Goal: Book appointment/travel/reservation

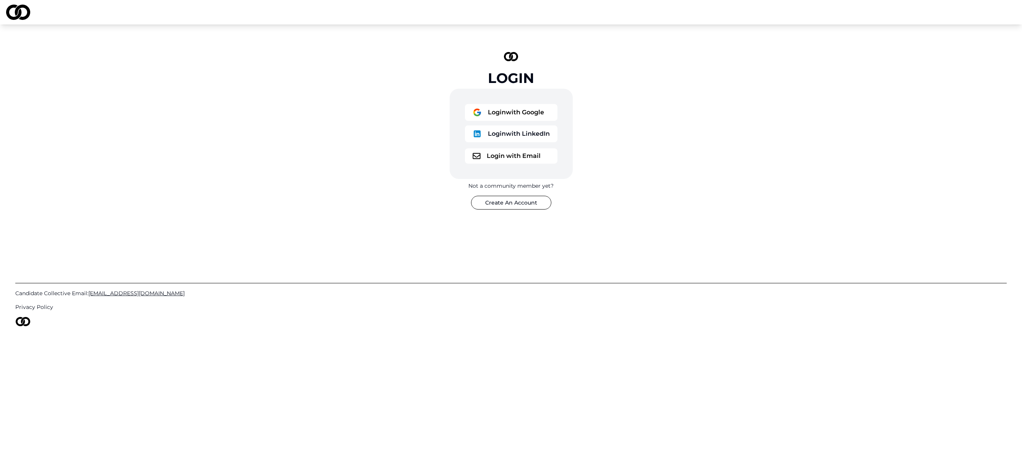
click at [518, 115] on button "Login with Google" at bounding box center [511, 112] width 93 height 17
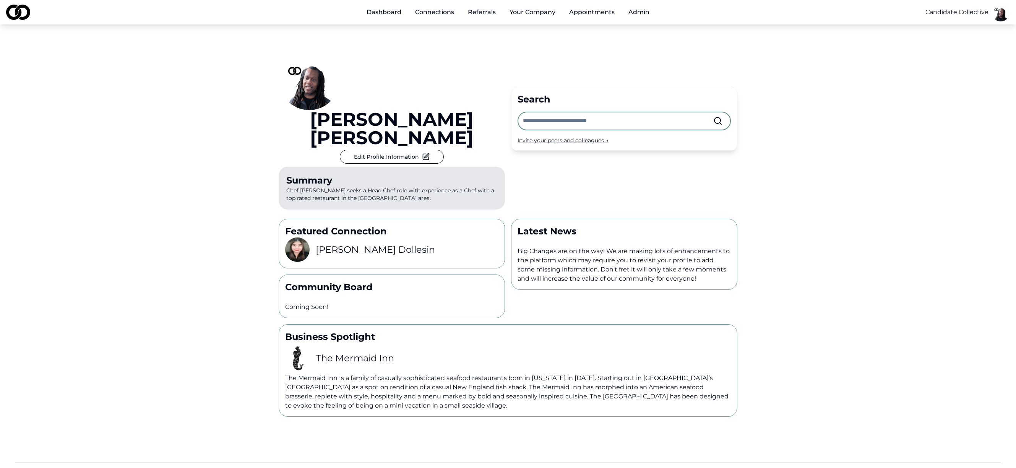
click at [921, 44] on div "Basim Newby Edit Profile Information Summary Chef Basim Newby seeks a Head Chef…" at bounding box center [508, 220] width 1016 height 392
click at [477, 13] on link "Referrals" at bounding box center [482, 12] width 40 height 15
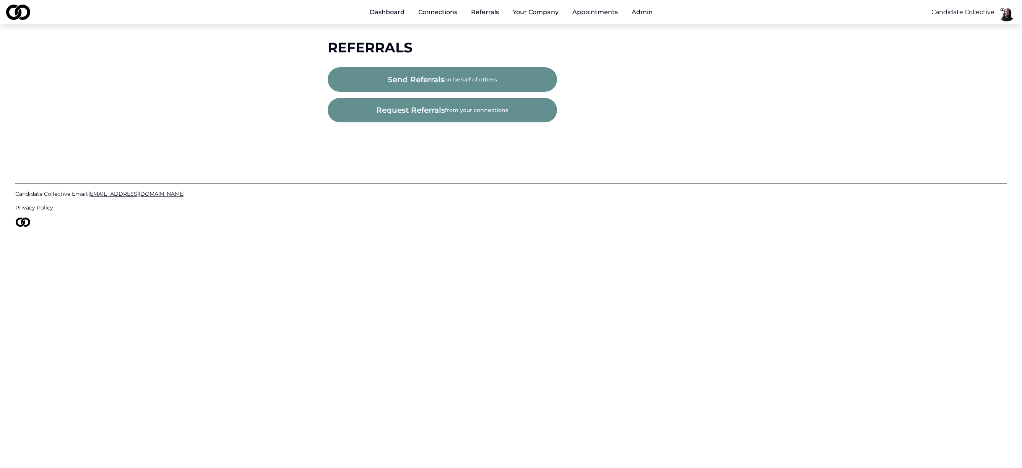
click at [446, 13] on link "Connections" at bounding box center [437, 12] width 51 height 15
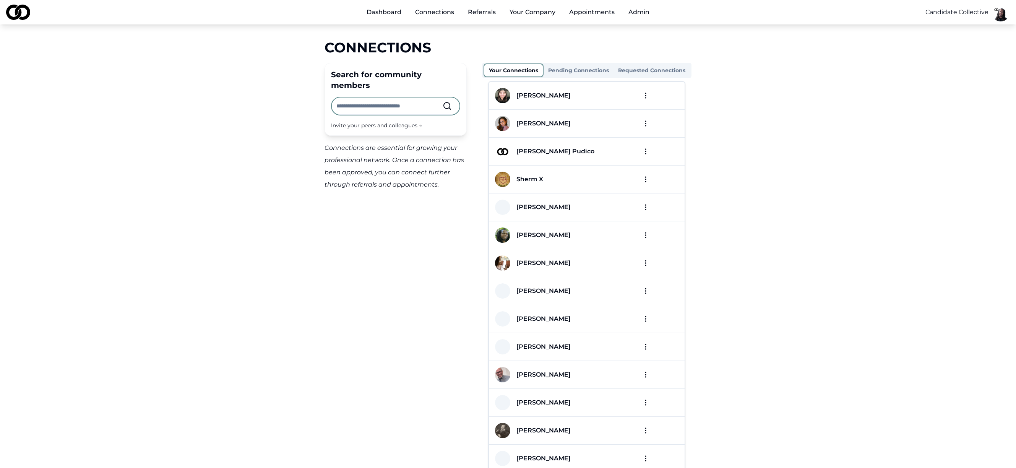
click at [520, 13] on button "Your Company" at bounding box center [532, 12] width 58 height 15
click at [533, 15] on button "Your Company" at bounding box center [532, 12] width 58 height 15
click at [1009, 18] on html "Dashboard Connections Referrals Your Company Appointments Admin Candidate Colle…" at bounding box center [511, 234] width 1022 height 468
click at [981, 51] on div "Edit Profile" at bounding box center [1027, 53] width 146 height 12
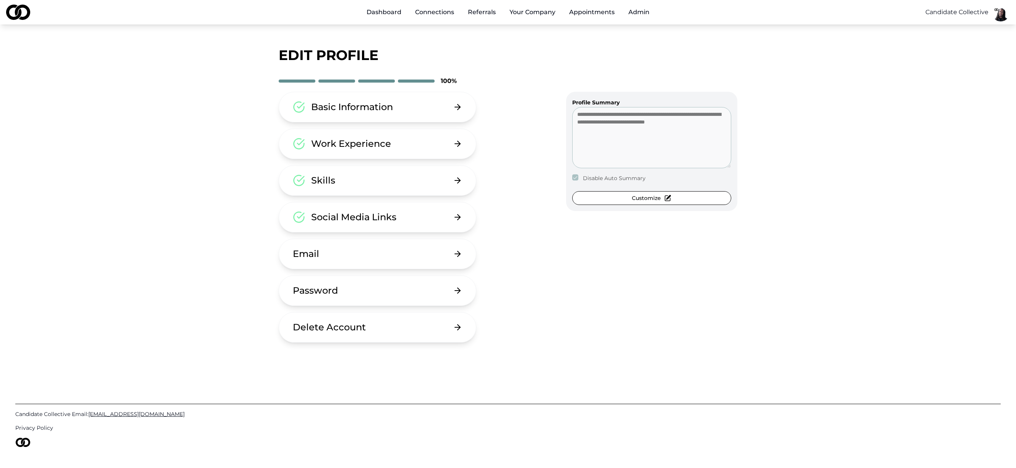
click at [369, 114] on button "Basic Information" at bounding box center [378, 107] width 198 height 31
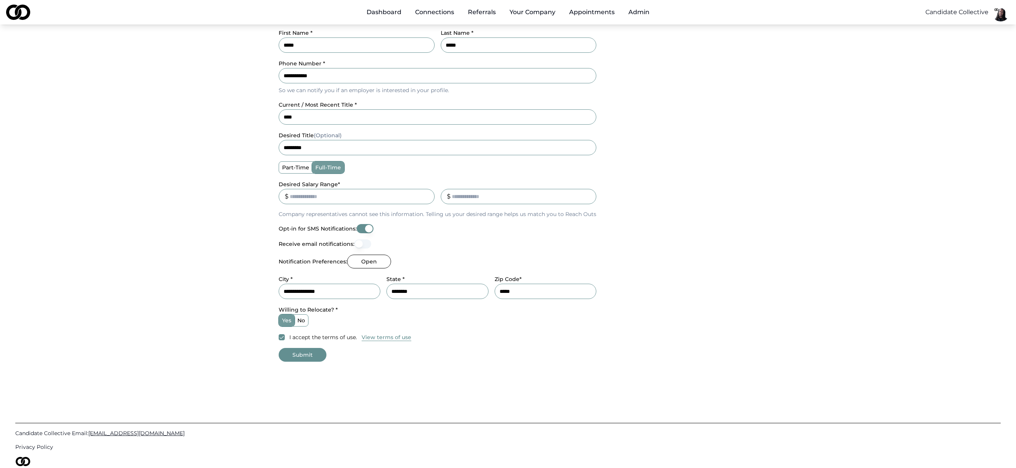
scroll to position [188, 0]
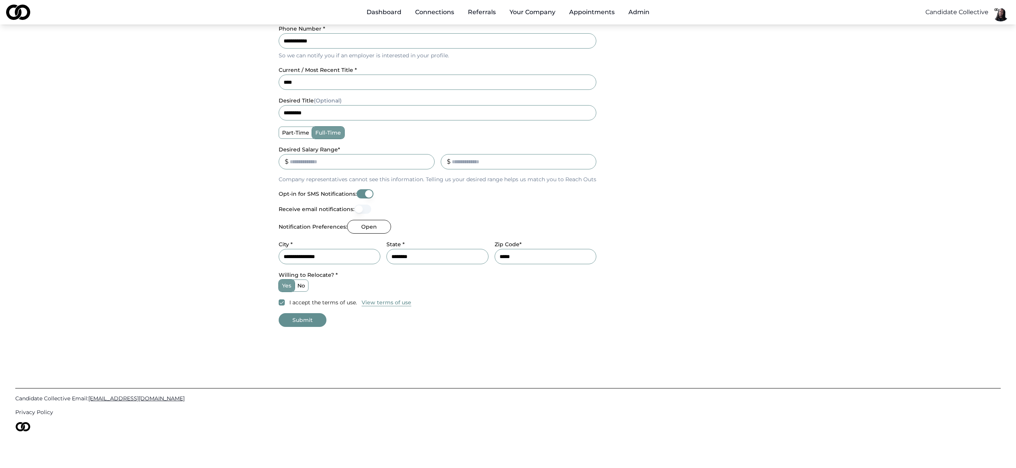
click at [364, 193] on button "Opt-in for SMS Notifications:" at bounding box center [365, 193] width 17 height 9
click at [368, 193] on button "Opt-in for SMS Notifications:" at bounding box center [365, 193] width 17 height 9
click at [644, 195] on div "**********" at bounding box center [508, 118] width 459 height 378
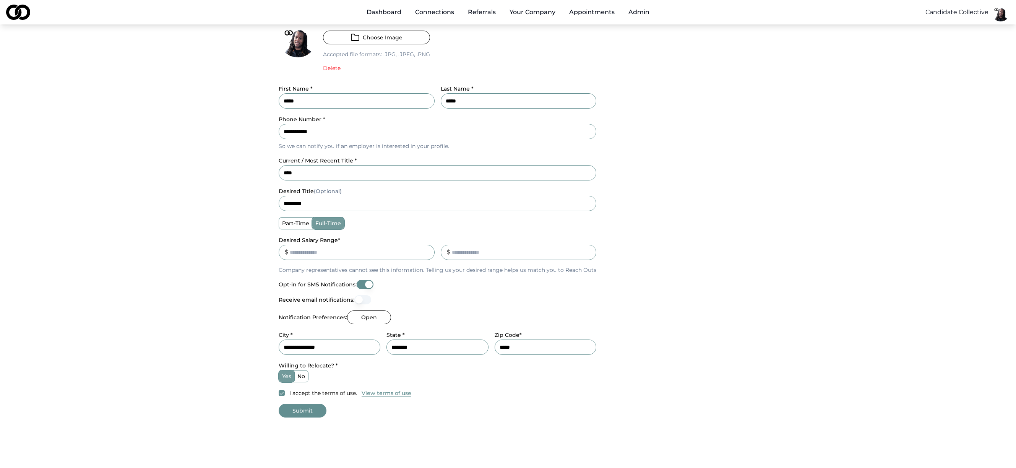
scroll to position [0, 0]
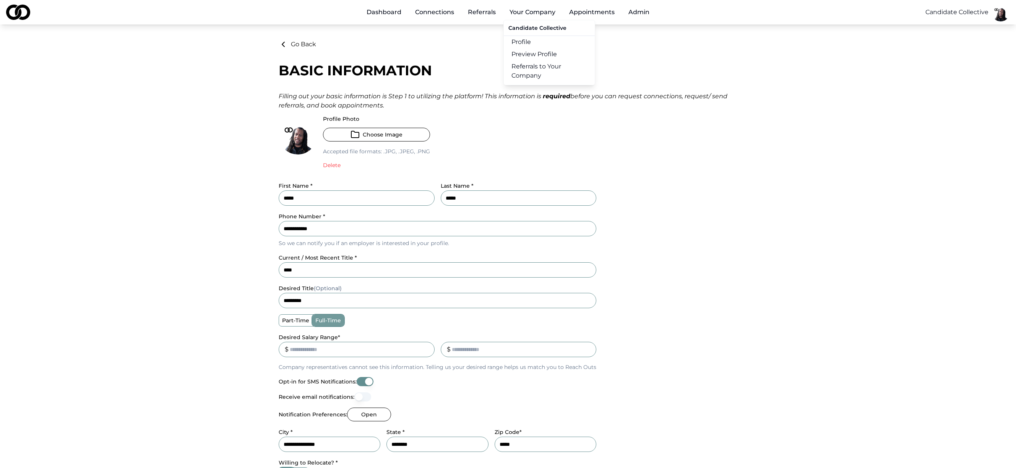
click at [533, 13] on button "Your Company" at bounding box center [532, 12] width 58 height 15
click at [532, 41] on link "Profile" at bounding box center [549, 42] width 91 height 12
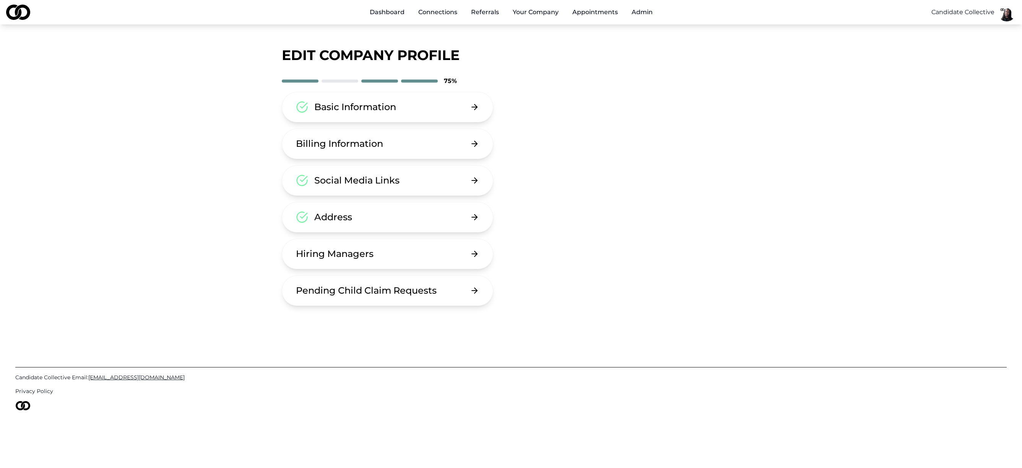
click at [387, 211] on button "Address" at bounding box center [388, 217] width 212 height 31
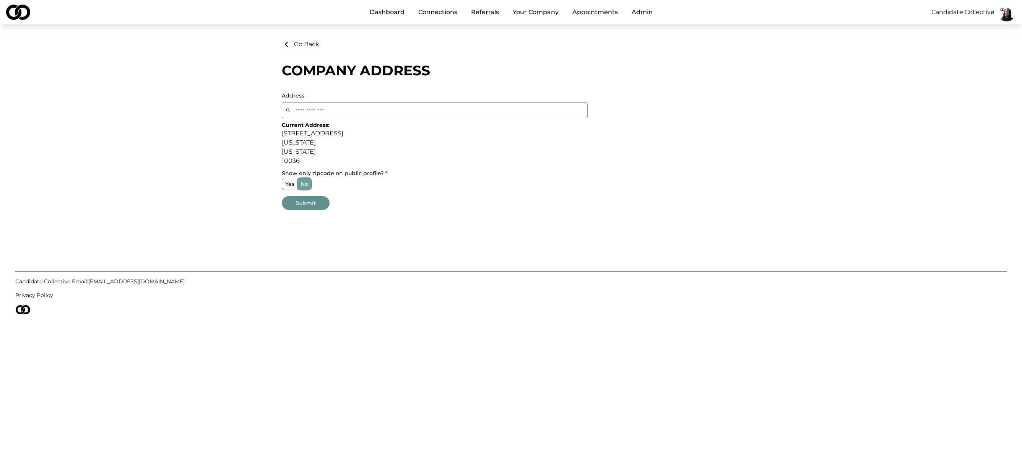
click at [289, 183] on label "yes" at bounding box center [289, 183] width 15 height 11
click at [288, 183] on button "yes" at bounding box center [285, 184] width 6 height 6
click at [302, 185] on label "no" at bounding box center [304, 183] width 14 height 11
click at [302, 185] on button "no" at bounding box center [300, 184] width 6 height 6
click at [529, 51] on link "Preview Profile" at bounding box center [552, 54] width 91 height 12
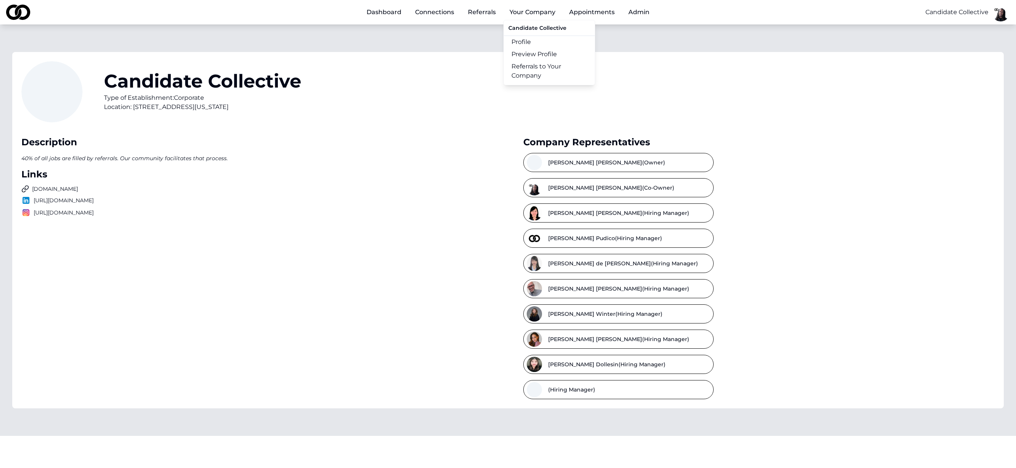
click at [525, 39] on link "Profile" at bounding box center [549, 42] width 91 height 12
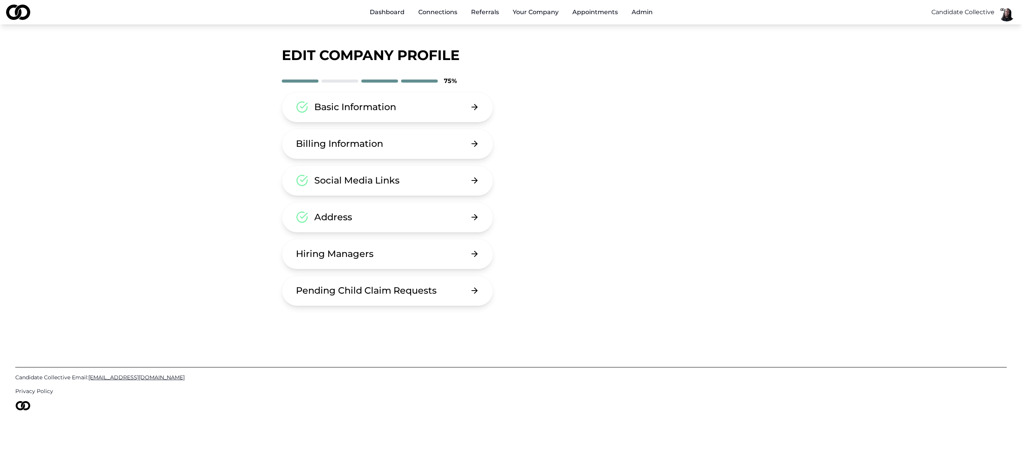
click at [393, 213] on button "Address" at bounding box center [388, 217] width 212 height 31
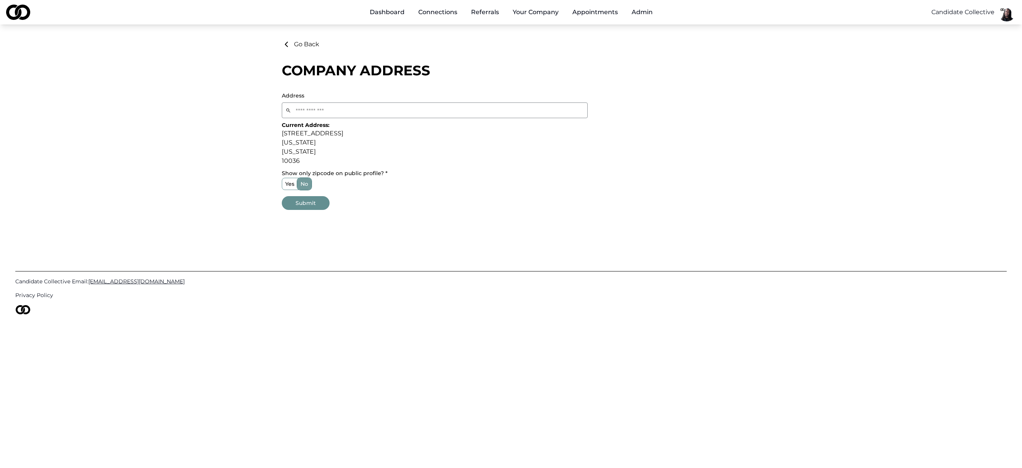
click at [289, 184] on label "yes" at bounding box center [289, 183] width 15 height 11
click at [288, 184] on button "yes" at bounding box center [285, 184] width 6 height 6
click at [310, 203] on button "Submit" at bounding box center [306, 203] width 48 height 14
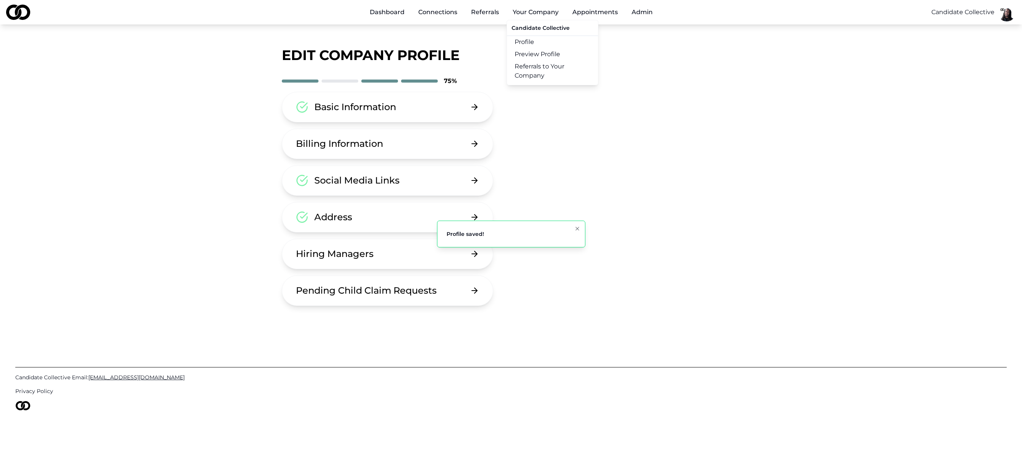
click at [523, 50] on link "Preview Profile" at bounding box center [552, 54] width 91 height 12
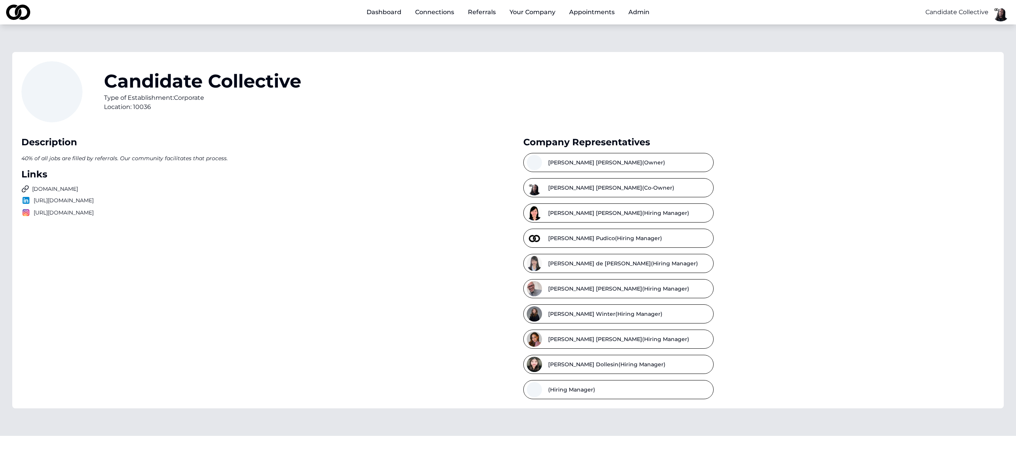
click at [531, 13] on button "Your Company" at bounding box center [532, 12] width 58 height 15
click at [528, 17] on button "Your Company" at bounding box center [532, 12] width 58 height 15
click at [531, 11] on button "Your Company" at bounding box center [532, 12] width 58 height 15
click at [533, 43] on link "Profile" at bounding box center [549, 42] width 91 height 12
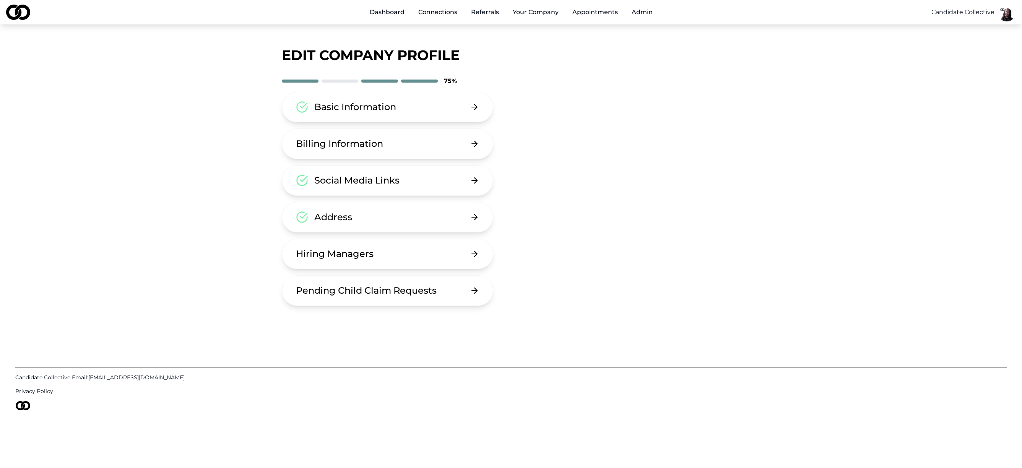
click at [406, 211] on button "Address" at bounding box center [388, 217] width 212 height 31
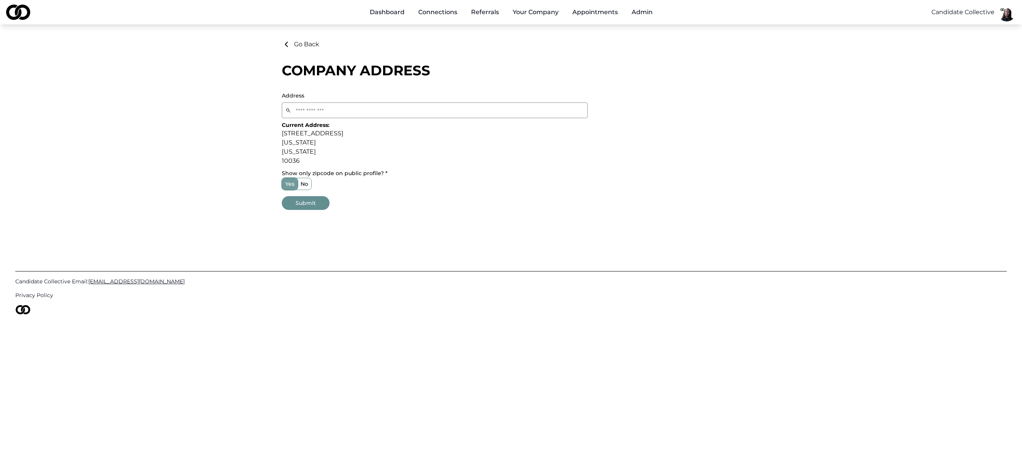
click at [307, 185] on label "no" at bounding box center [304, 183] width 14 height 11
click at [303, 185] on button "no" at bounding box center [300, 184] width 6 height 6
click at [309, 202] on button "Submit" at bounding box center [306, 203] width 48 height 14
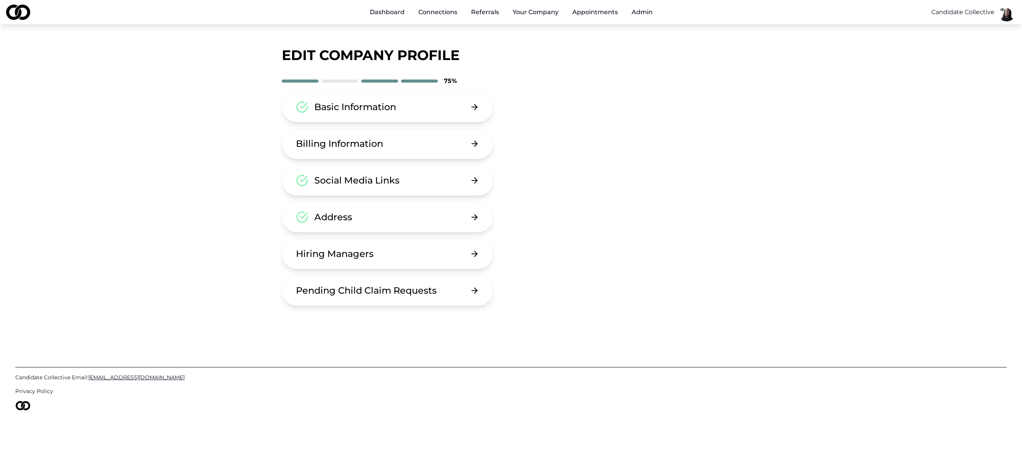
click at [443, 11] on link "Connections" at bounding box center [437, 12] width 51 height 15
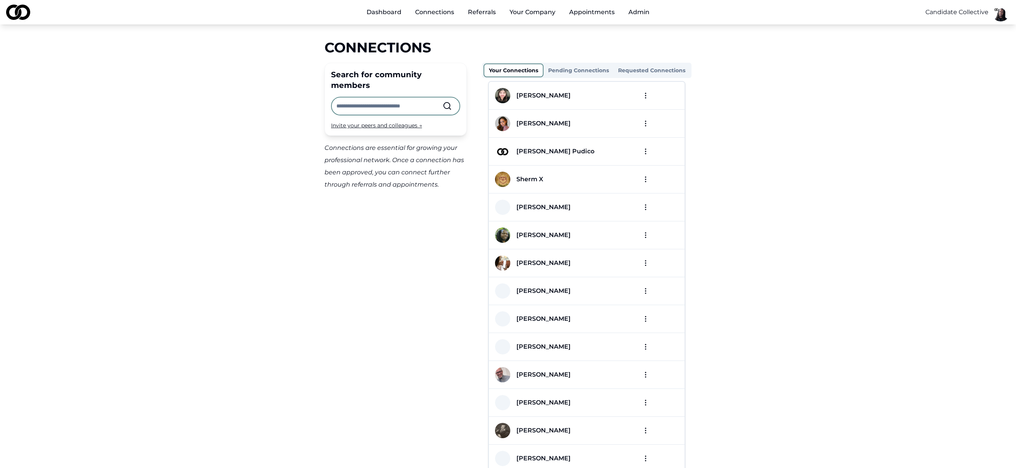
click at [409, 97] on input "text" at bounding box center [389, 105] width 106 height 17
type input "*"
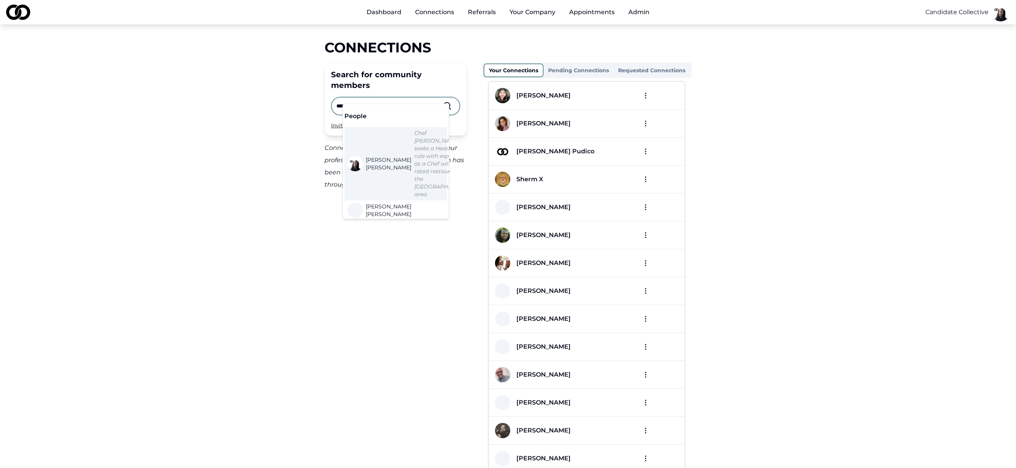
type input "*****"
click at [414, 160] on em "Chef [PERSON_NAME] seeks a Head Chef role with experience as a Chef with a top …" at bounding box center [443, 164] width 58 height 68
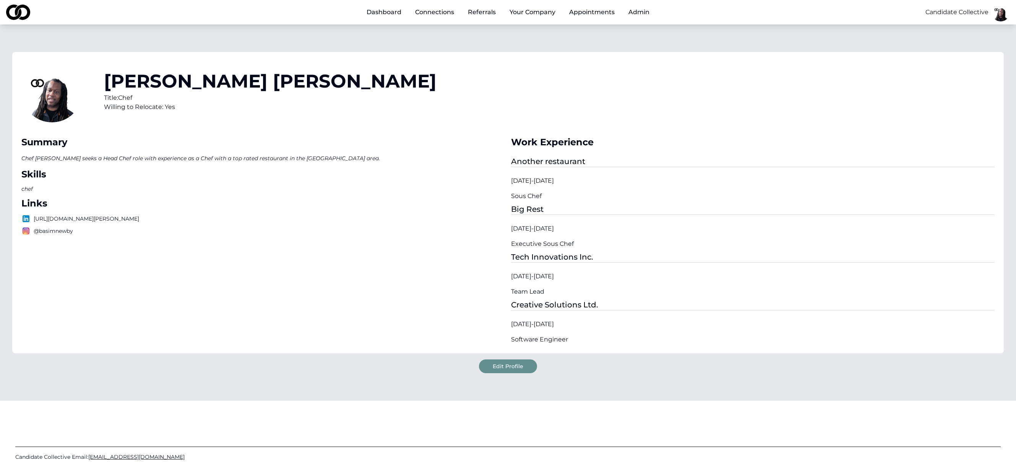
click at [375, 12] on link "Dashboard" at bounding box center [384, 12] width 47 height 15
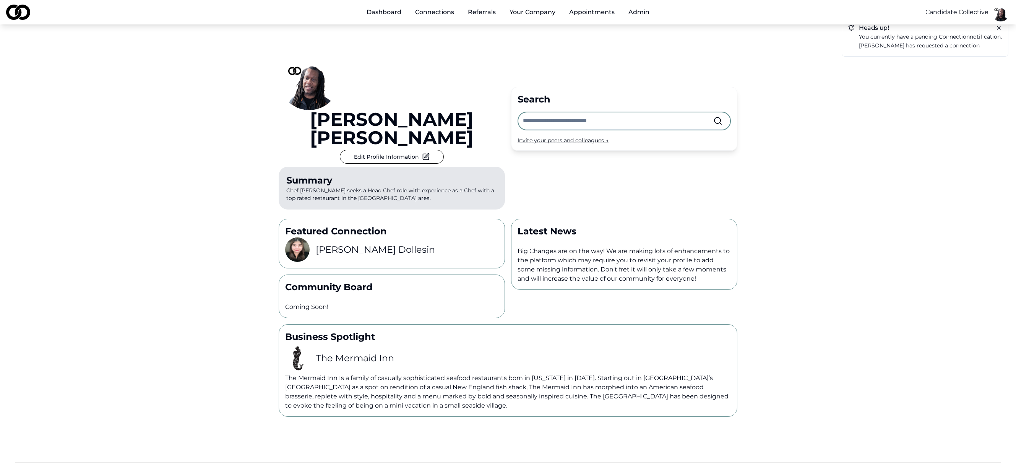
click at [904, 42] on p "Basim Newby has requested a connection" at bounding box center [930, 45] width 143 height 9
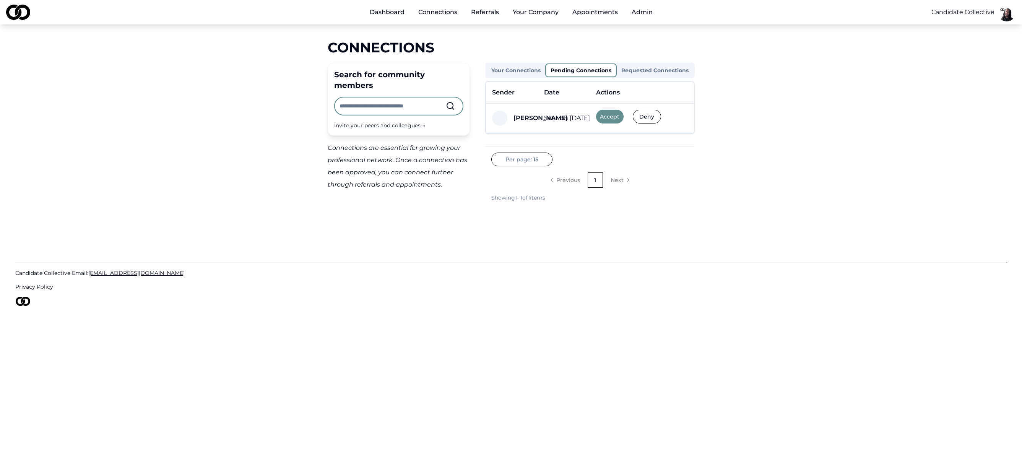
click at [614, 117] on button "Accept" at bounding box center [610, 117] width 28 height 14
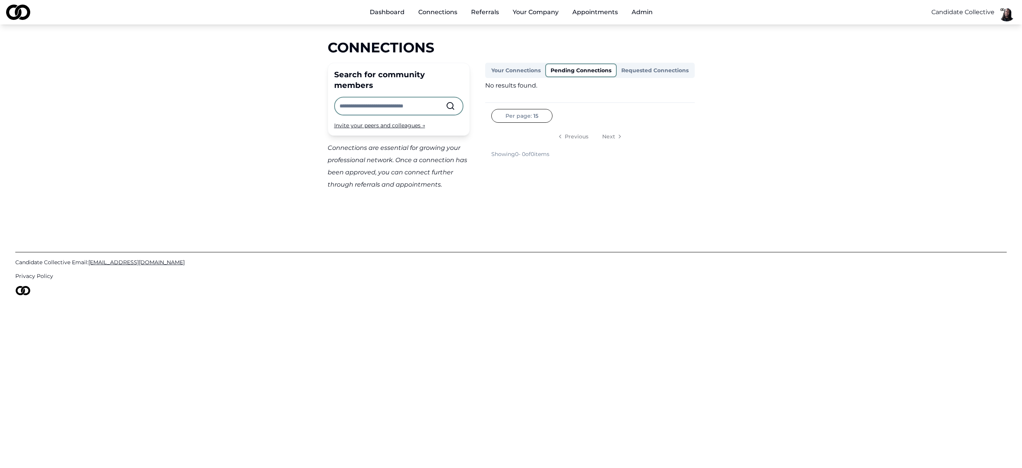
click at [491, 13] on link "Referrals" at bounding box center [485, 12] width 40 height 15
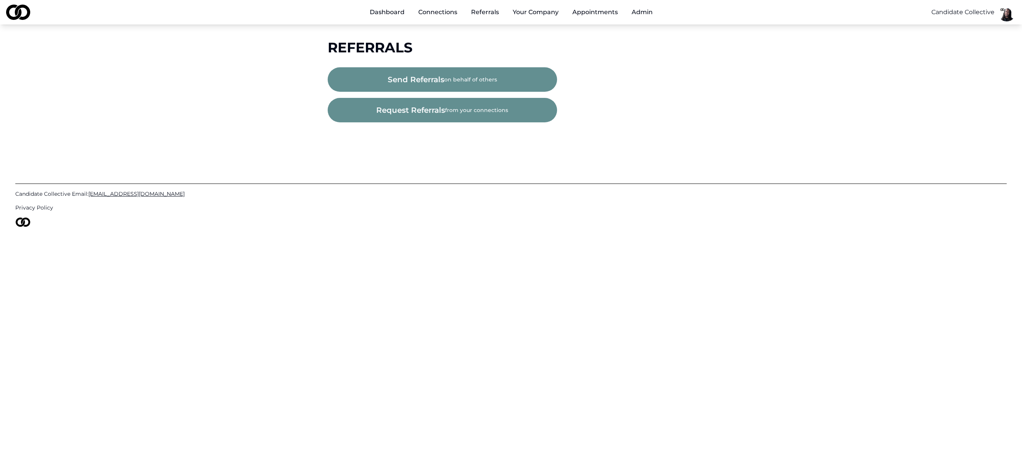
click at [453, 78] on button "send referrals on behalf of others" at bounding box center [442, 79] width 229 height 24
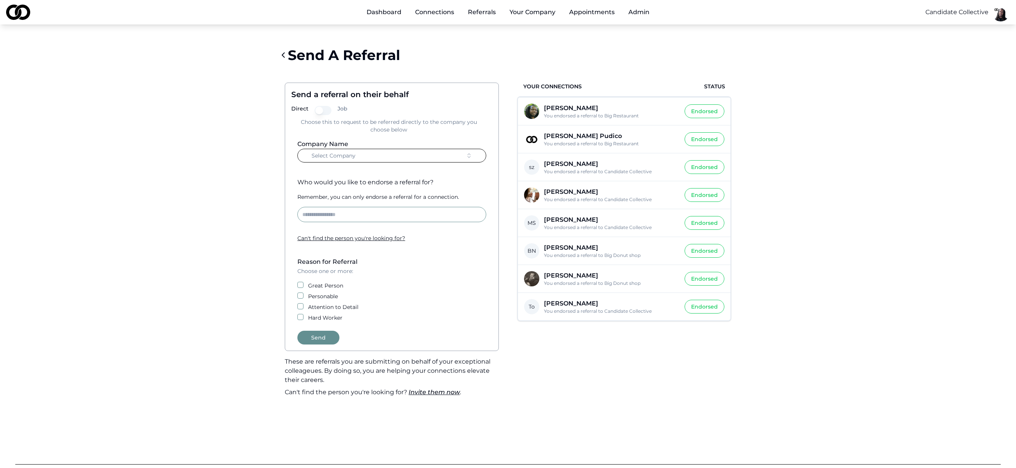
click at [211, 80] on main "Send A Referral Send a referral on their behalf Direct Job Choose this to reque…" at bounding box center [508, 221] width 1016 height 363
click at [397, 154] on button "Select Company" at bounding box center [391, 156] width 189 height 14
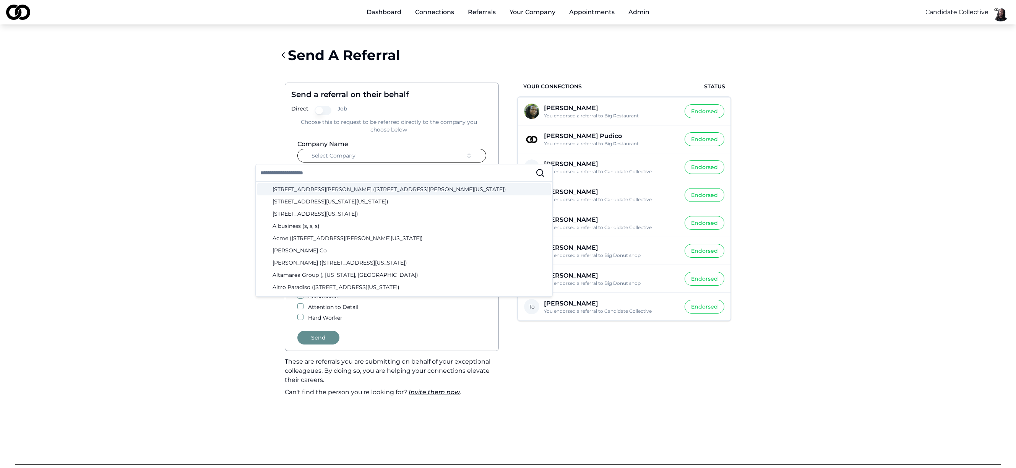
click at [382, 138] on div "Send a referral on their behalf Direct Job Choose this to request to be referre…" at bounding box center [392, 217] width 214 height 268
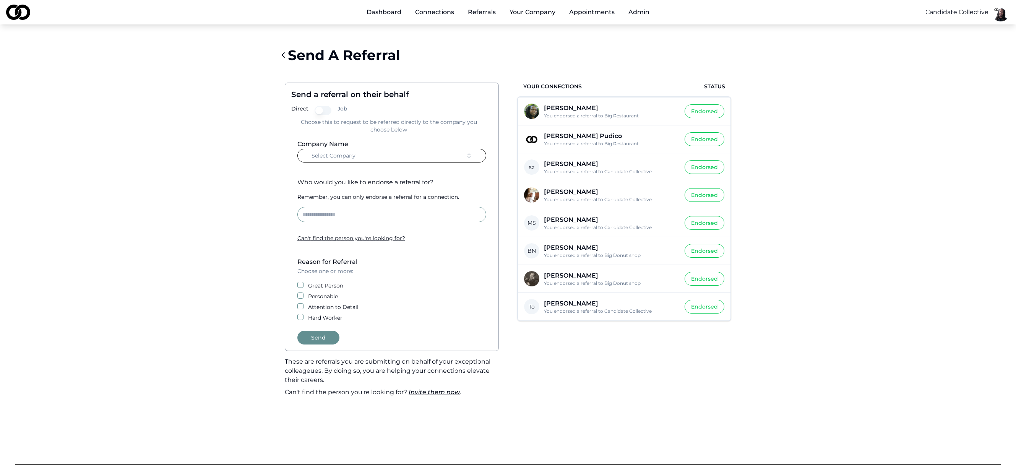
click at [326, 110] on button "Job" at bounding box center [323, 110] width 17 height 9
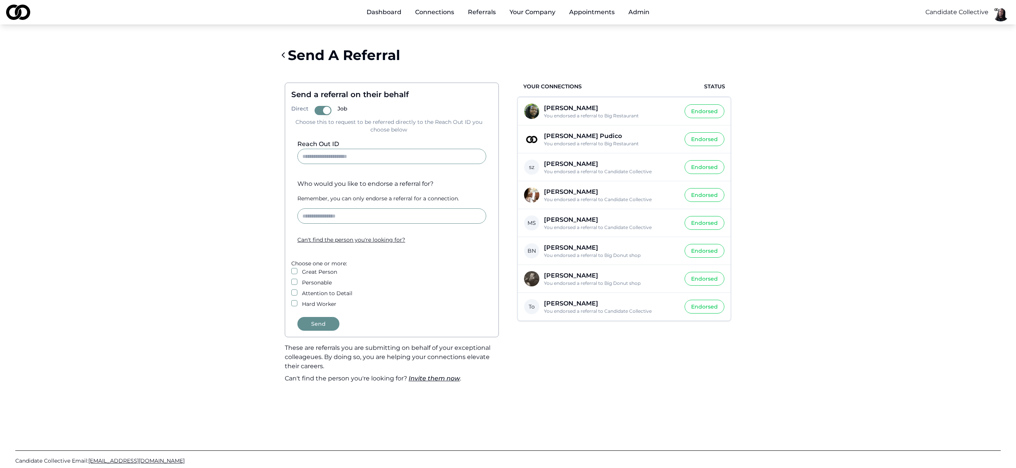
click at [359, 155] on input "Reach Out ID" at bounding box center [391, 156] width 189 height 15
paste input "**********"
type input "**********"
click at [325, 220] on input at bounding box center [391, 215] width 189 height 15
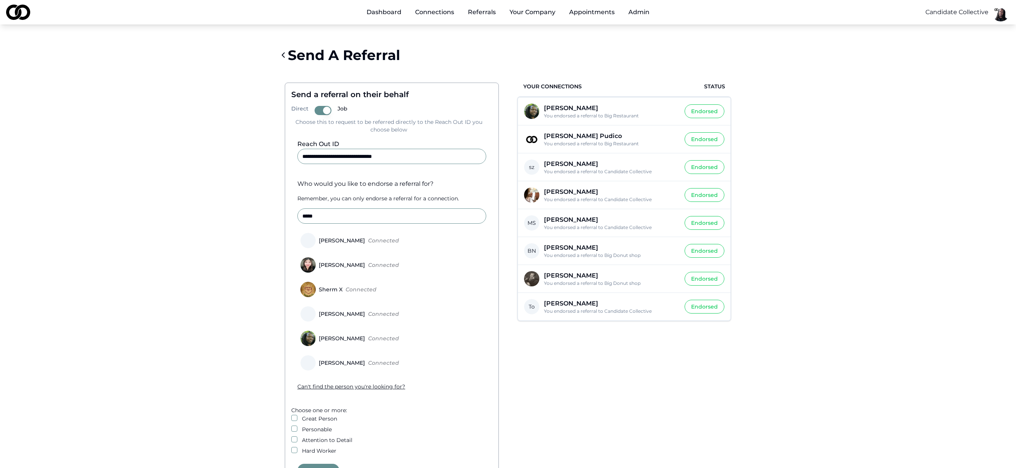
type input "*****"
click at [331, 239] on div "Basim Newby" at bounding box center [342, 240] width 52 height 5
click at [303, 239] on button "Basim Newby Connected" at bounding box center [300, 240] width 6 height 6
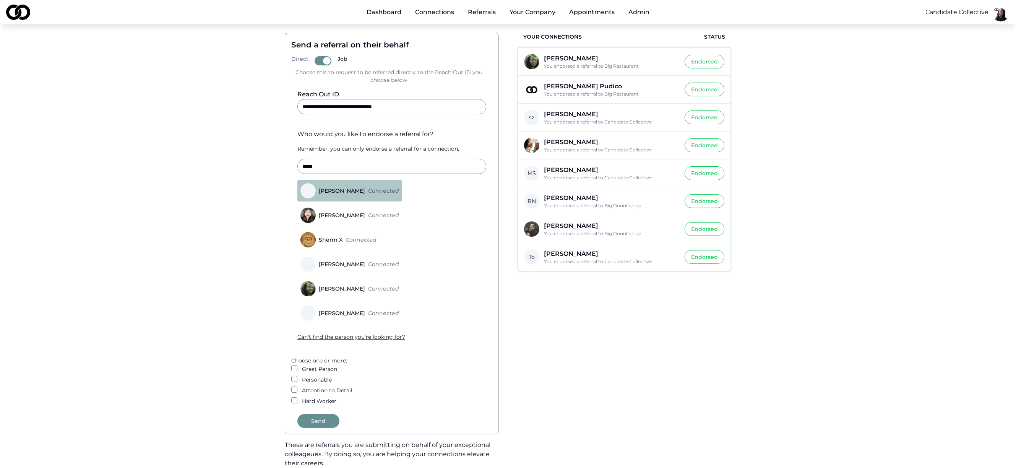
scroll to position [93, 0]
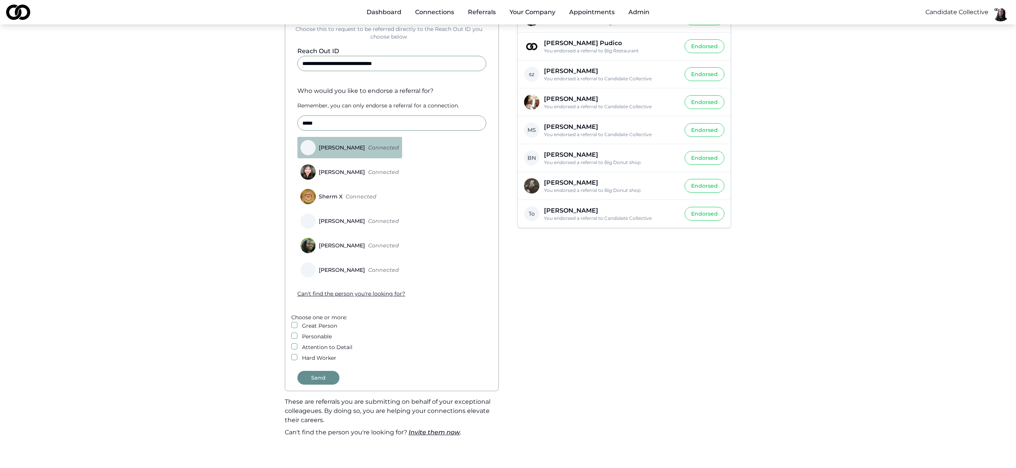
click at [293, 359] on button "Hard Worker" at bounding box center [294, 357] width 6 height 6
click at [293, 348] on button "Attention to Detail" at bounding box center [294, 346] width 6 height 6
click at [324, 377] on button "Send" at bounding box center [318, 378] width 42 height 14
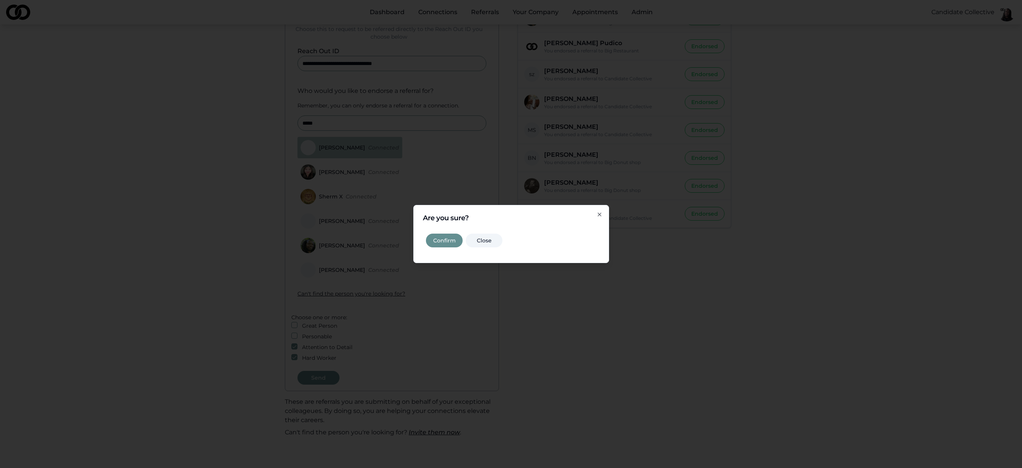
click at [447, 240] on button "Confirm" at bounding box center [444, 241] width 37 height 14
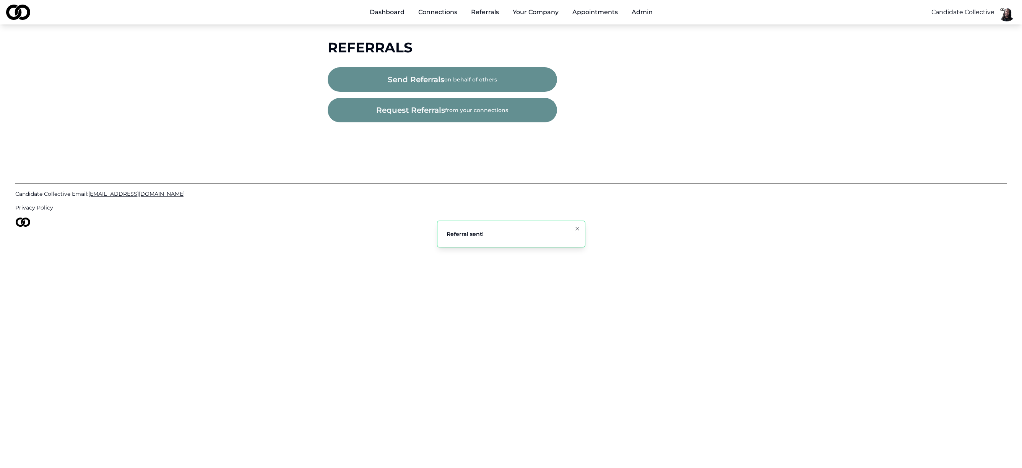
click at [477, 14] on link "Referrals" at bounding box center [485, 12] width 40 height 15
click at [521, 13] on button "Your Company" at bounding box center [536, 12] width 58 height 15
click at [525, 13] on button "Your Company" at bounding box center [536, 12] width 58 height 15
click at [539, 66] on link "Referrals to Your Company" at bounding box center [552, 70] width 91 height 21
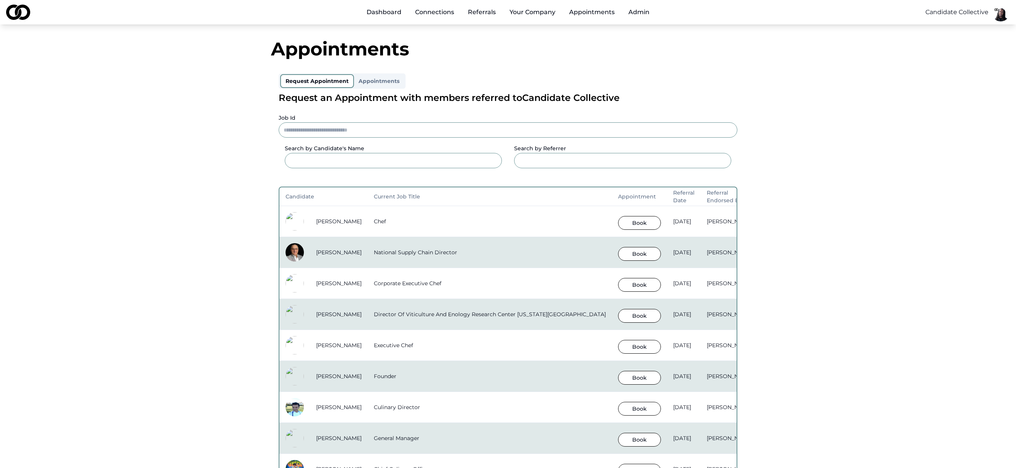
click at [659, 221] on button "Book" at bounding box center [639, 223] width 43 height 14
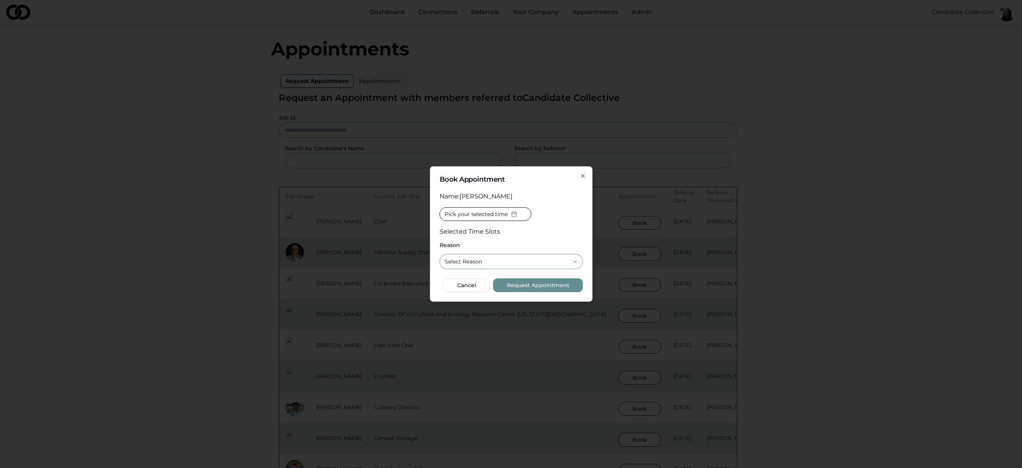
click at [491, 216] on span "Pick your selected time" at bounding box center [475, 214] width 63 height 8
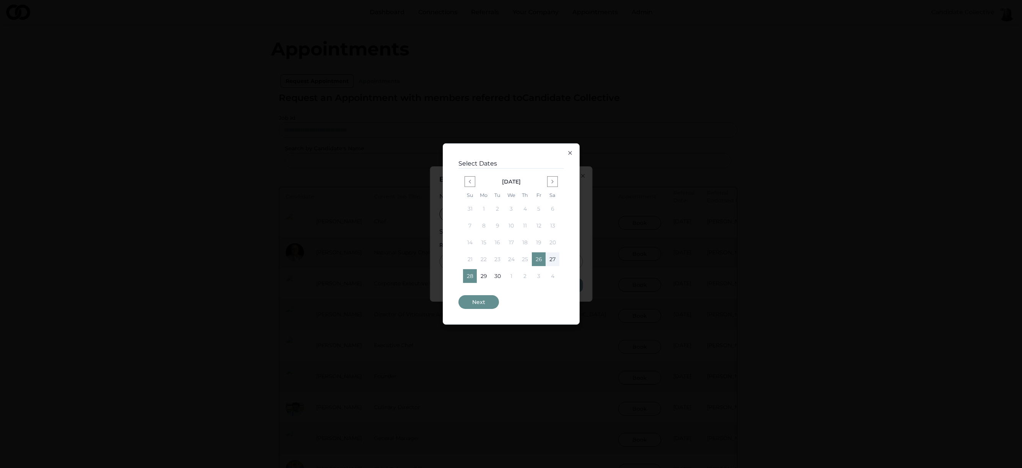
click at [541, 260] on button "26" at bounding box center [539, 259] width 14 height 14
click at [542, 258] on button "26" at bounding box center [539, 259] width 14 height 14
click at [551, 258] on button "27" at bounding box center [553, 259] width 14 height 14
click at [536, 259] on button "26" at bounding box center [539, 259] width 14 height 14
click at [539, 260] on button "26" at bounding box center [539, 259] width 14 height 14
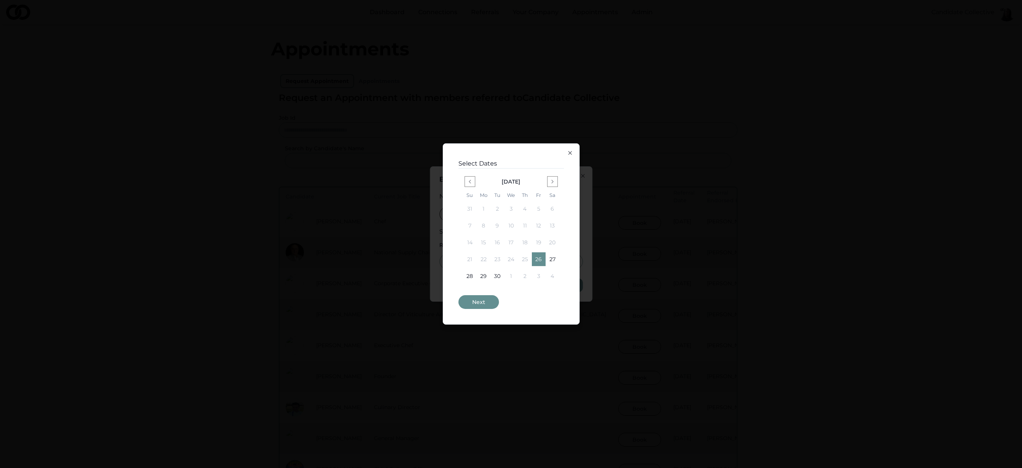
click at [539, 260] on button "26" at bounding box center [539, 259] width 14 height 14
click at [484, 301] on button "Next" at bounding box center [478, 302] width 41 height 14
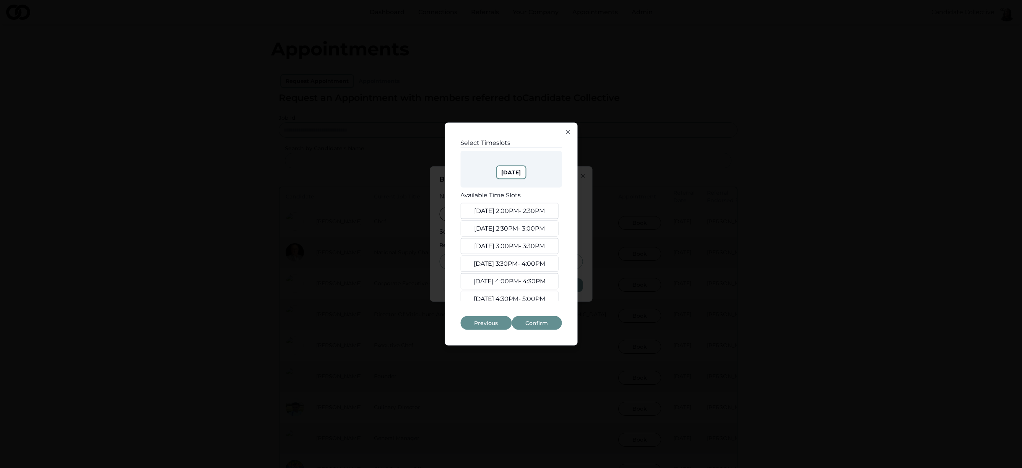
click at [513, 212] on button "Sep. 26, 2:00PM - 2:30PM" at bounding box center [509, 211] width 98 height 16
click at [521, 229] on button "Sep. 26, 2:30PM - 3:00PM" at bounding box center [509, 229] width 98 height 16
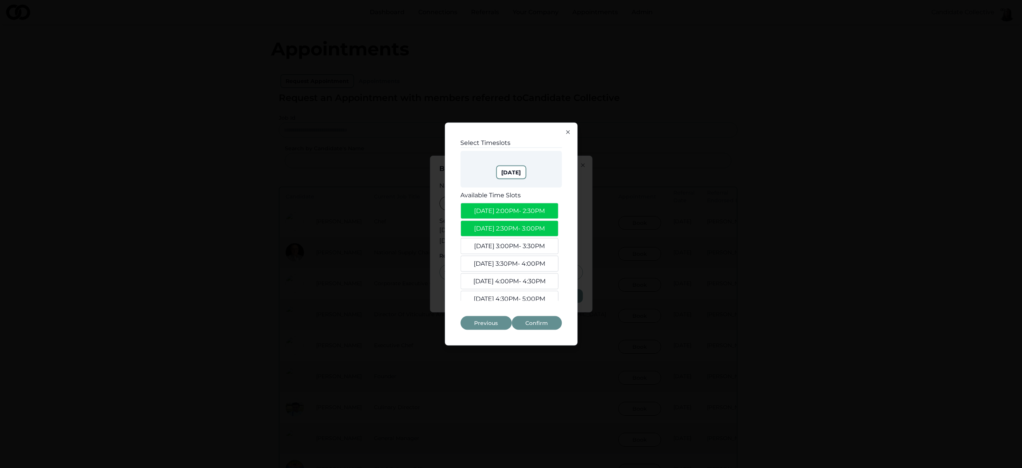
click at [520, 243] on button "Sep. 26, 3:00PM - 3:30PM" at bounding box center [509, 246] width 98 height 16
click at [535, 323] on button "Confirm" at bounding box center [537, 323] width 50 height 14
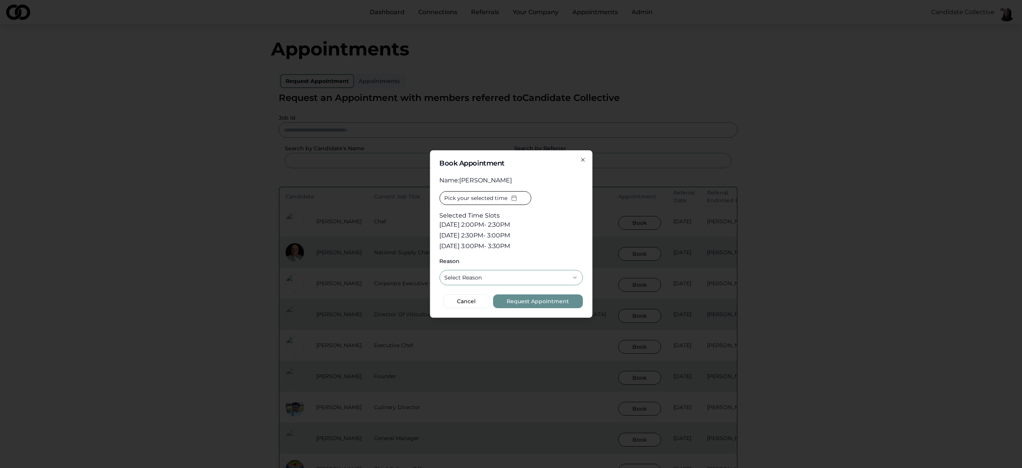
click at [532, 303] on button "Request Appointment" at bounding box center [538, 301] width 90 height 14
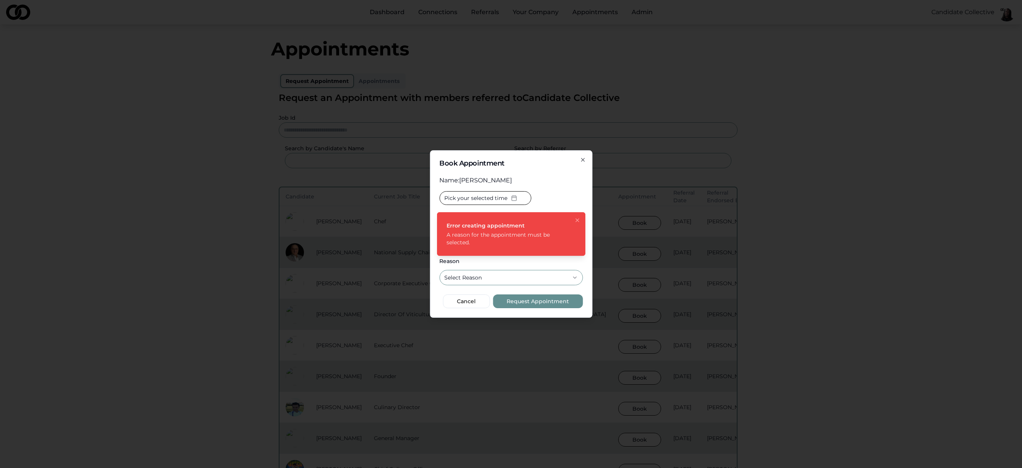
click at [531, 303] on button "Request Appointment" at bounding box center [538, 301] width 90 height 14
click at [512, 282] on button "Select Reason" at bounding box center [510, 277] width 143 height 15
click at [518, 300] on button "Request Appointment" at bounding box center [538, 301] width 90 height 14
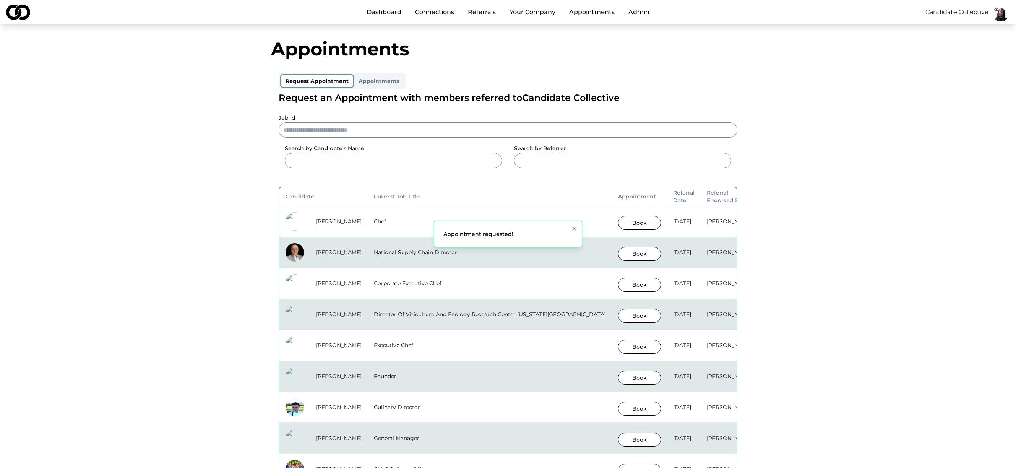
click at [574, 229] on icon "Notifications (F8)" at bounding box center [574, 229] width 6 height 6
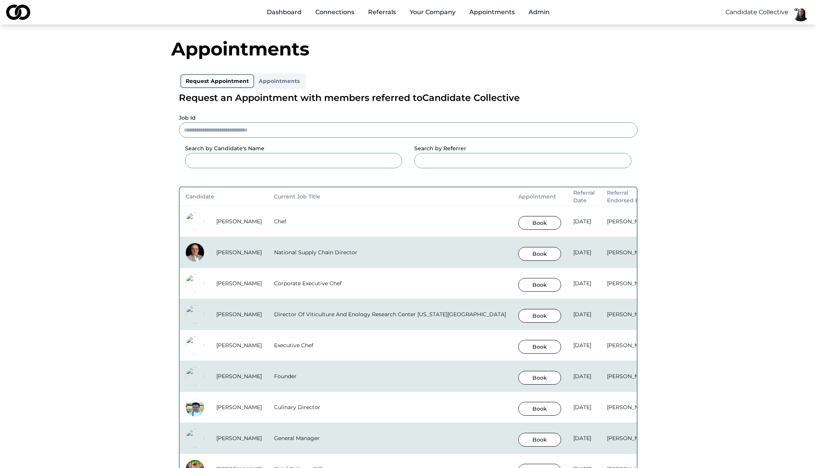
click at [487, 16] on link "Appointments" at bounding box center [492, 12] width 58 height 15
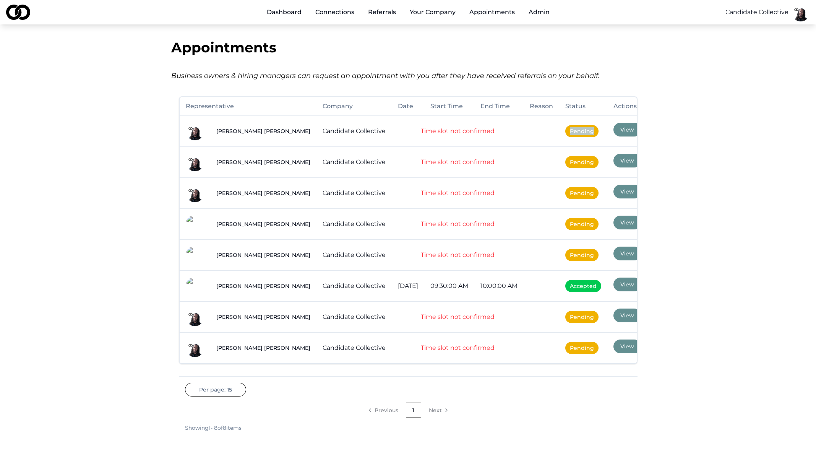
click at [617, 131] on button "View" at bounding box center [628, 130] width 28 height 14
click at [436, 69] on link "Referrals to Your Company" at bounding box center [449, 70] width 91 height 21
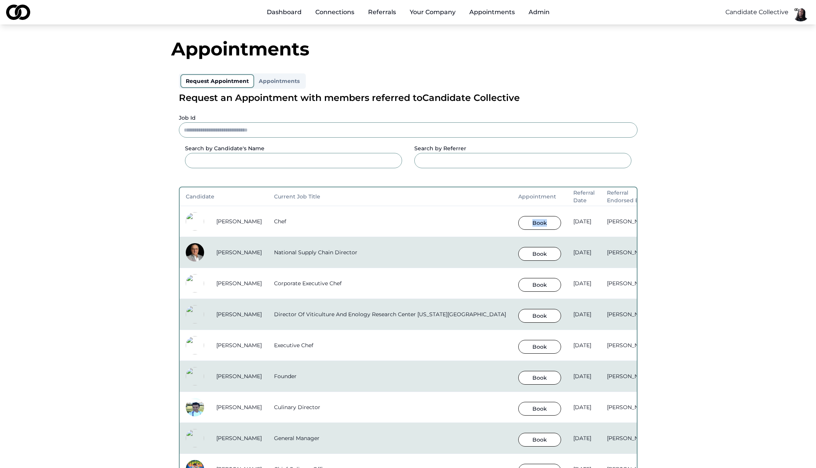
click at [546, 223] on button "Book" at bounding box center [539, 223] width 43 height 14
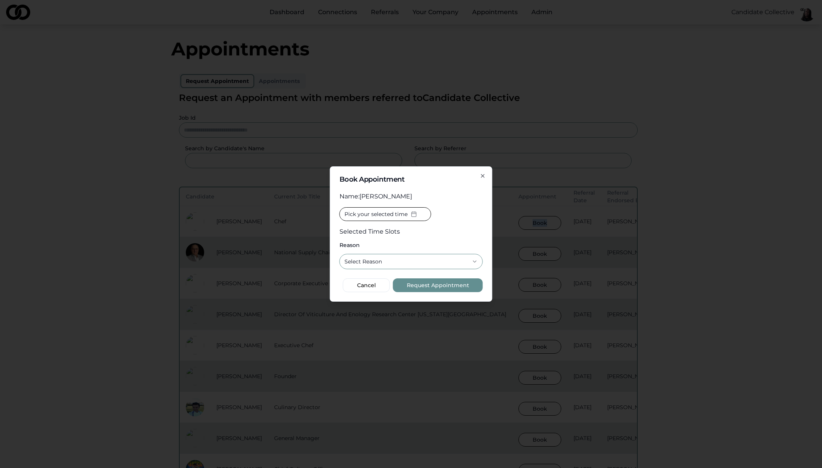
click at [403, 215] on span "Pick your selected time" at bounding box center [375, 214] width 63 height 8
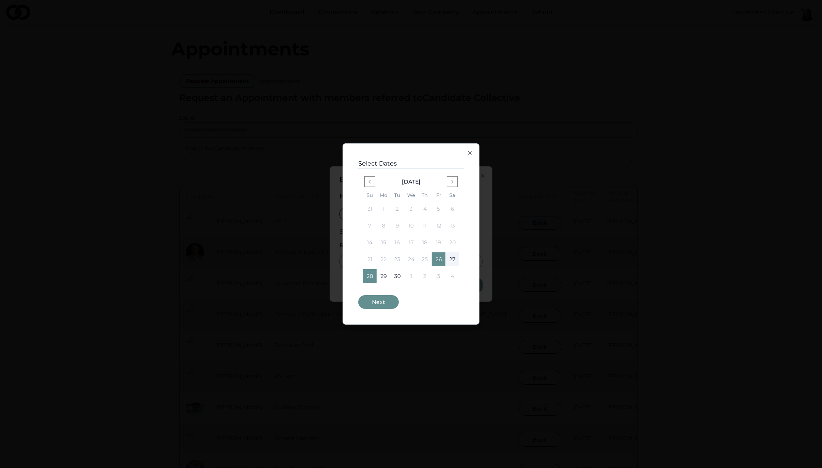
click at [439, 255] on button "26" at bounding box center [439, 259] width 14 height 14
click at [436, 261] on button "26" at bounding box center [439, 259] width 14 height 14
click at [380, 300] on button "Next" at bounding box center [378, 302] width 41 height 14
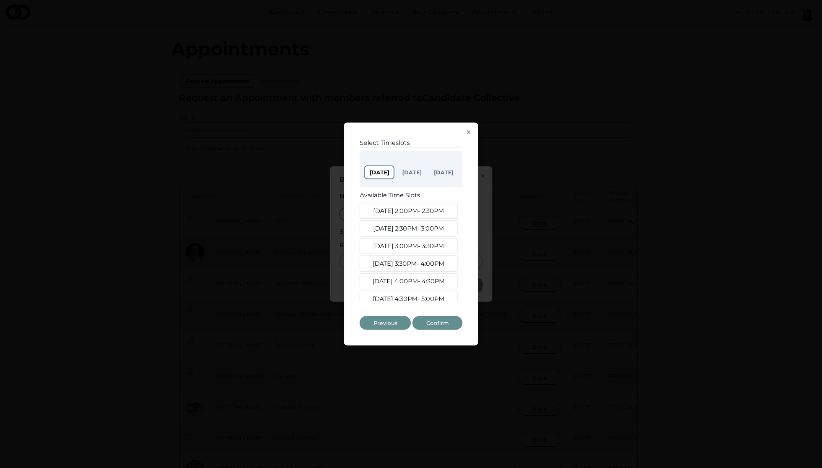
click at [426, 212] on button "Sep. 26, 2:00PM - 2:30PM" at bounding box center [409, 211] width 98 height 16
click at [422, 226] on button "Sep. 26, 2:30PM - 3:00PM" at bounding box center [409, 229] width 98 height 16
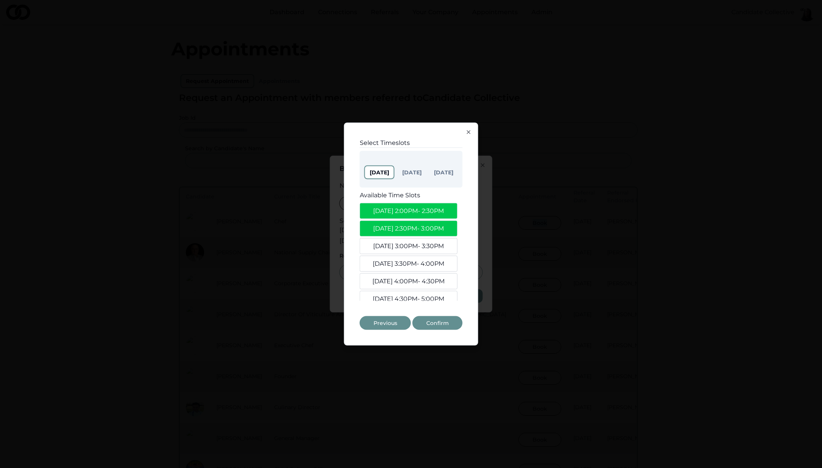
click at [424, 239] on button "Sep. 26, 3:00PM - 3:30PM" at bounding box center [409, 246] width 98 height 16
click at [444, 323] on button "Confirm" at bounding box center [438, 323] width 50 height 14
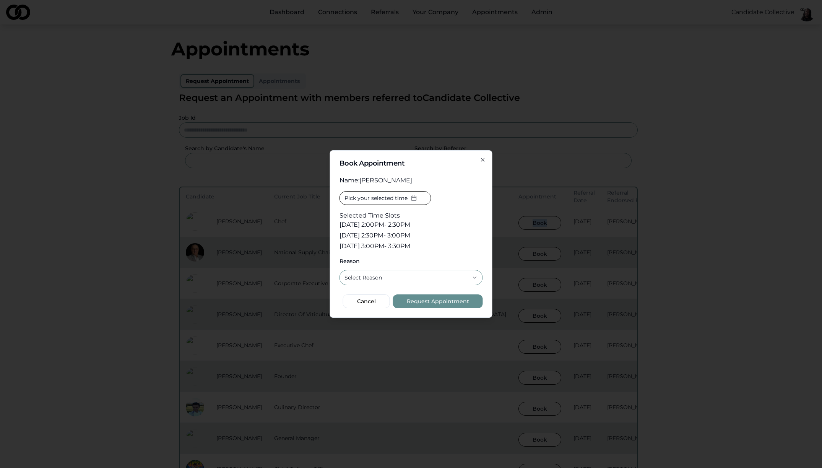
click at [421, 283] on button "Select Reason" at bounding box center [410, 277] width 143 height 15
select select "**********"
click at [433, 302] on button "Request Appointment" at bounding box center [438, 301] width 90 height 14
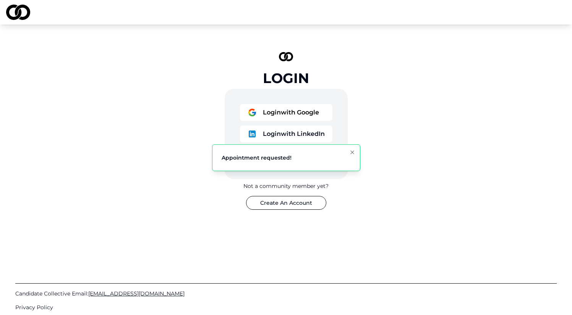
click at [352, 153] on icon "Notifications (F8)" at bounding box center [352, 152] width 6 height 6
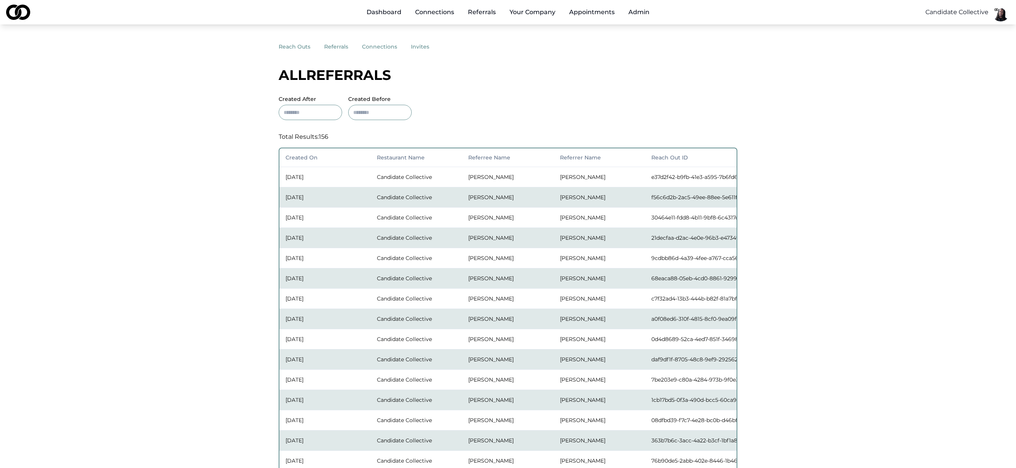
click at [297, 49] on button "reach outs" at bounding box center [301, 47] width 45 height 14
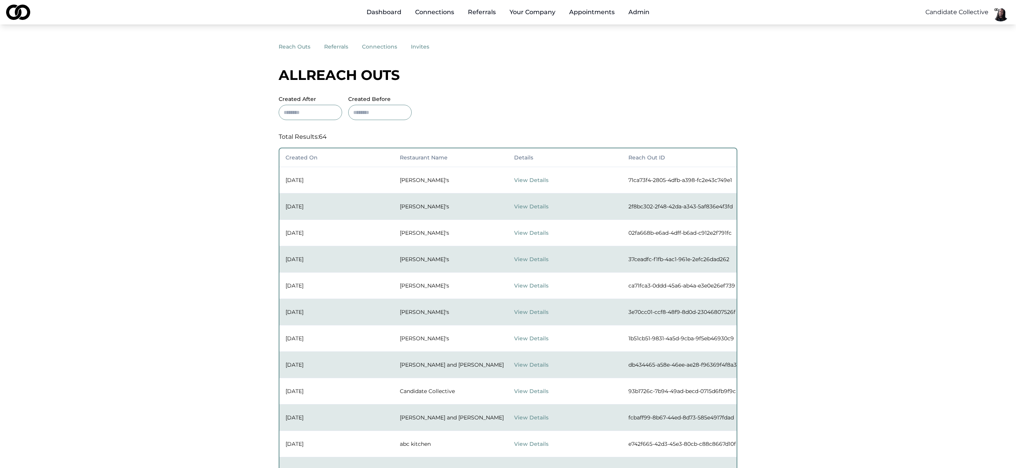
click at [672, 182] on td "71ca73f4-2805-4dfb-a398-fc2e43c749e1" at bounding box center [679, 180] width 114 height 26
copy td "71ca73f4-2805-4dfb-a398-fc2e43c749e1"
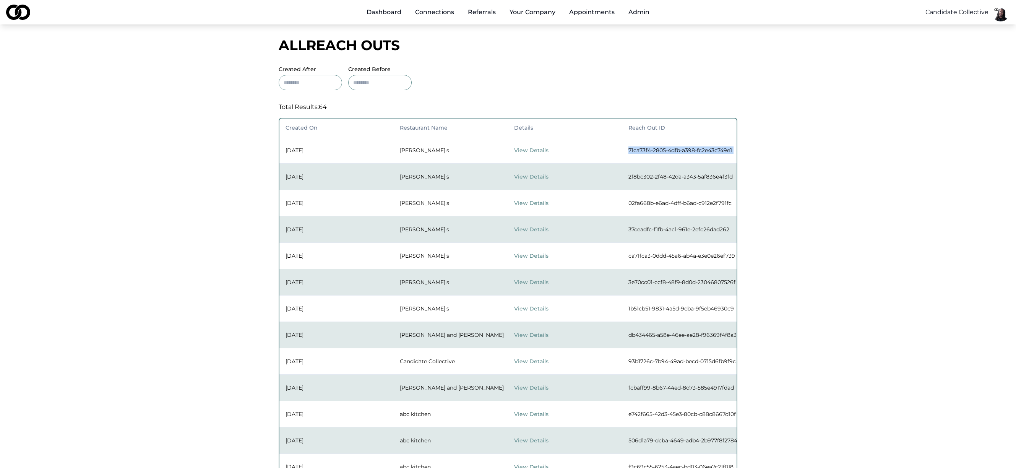
scroll to position [59, 0]
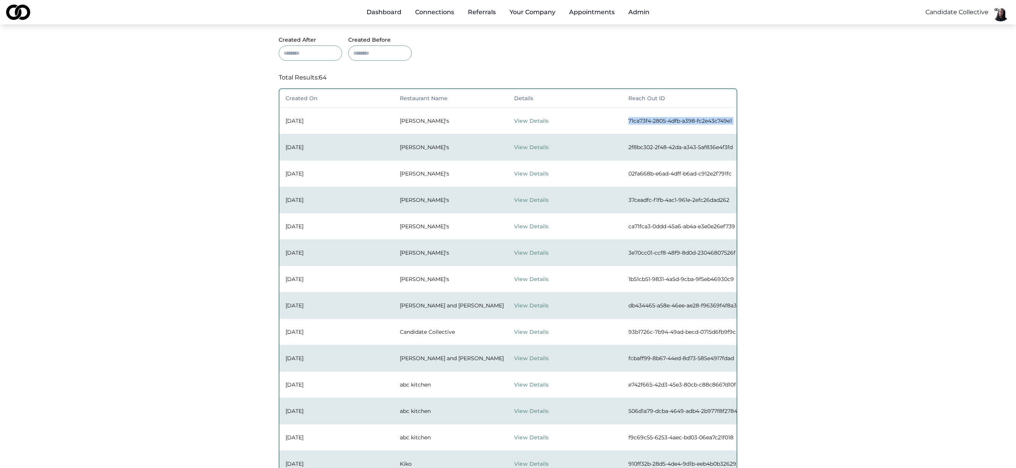
click at [532, 278] on button "View Details" at bounding box center [538, 279] width 48 height 14
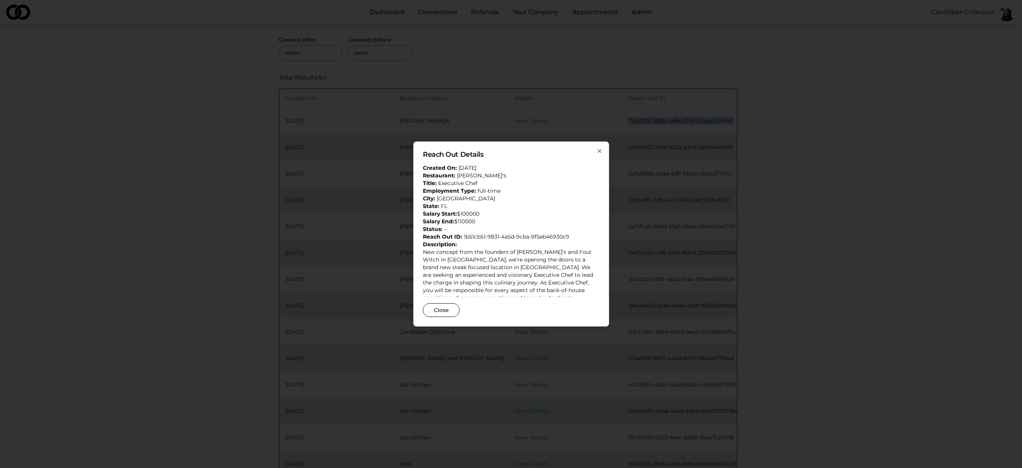
click at [600, 150] on icon "button" at bounding box center [599, 150] width 3 height 3
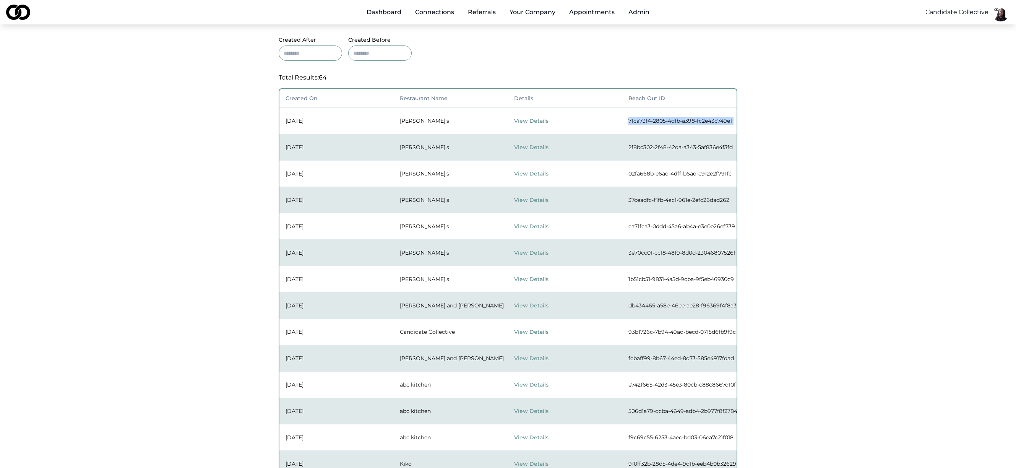
click at [538, 226] on button "View Details" at bounding box center [538, 226] width 48 height 14
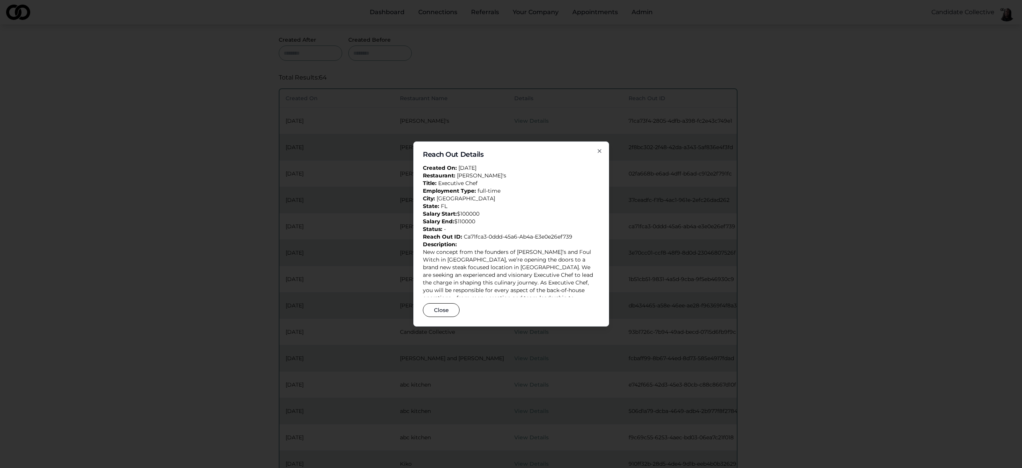
click at [604, 150] on div "Reach Out Details Created On: Sep 25, 2025 Restaurant: Roberta's Title: Executi…" at bounding box center [511, 233] width 196 height 185
click at [602, 150] on icon "button" at bounding box center [599, 151] width 6 height 6
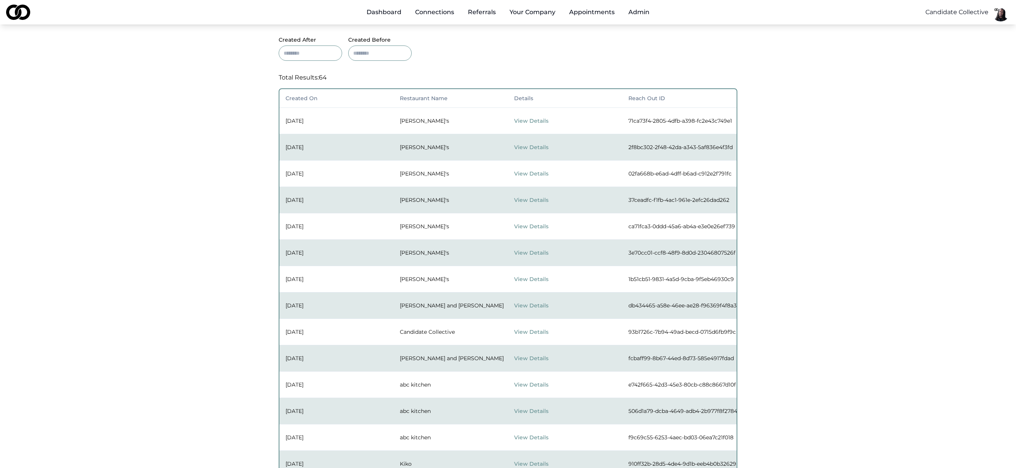
click at [538, 174] on button "View Details" at bounding box center [538, 174] width 48 height 14
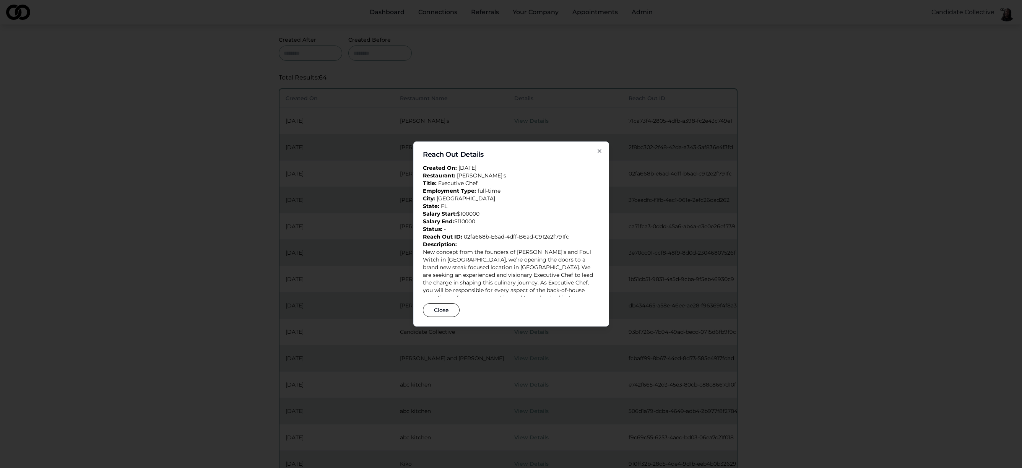
click at [600, 152] on icon "button" at bounding box center [599, 151] width 6 height 6
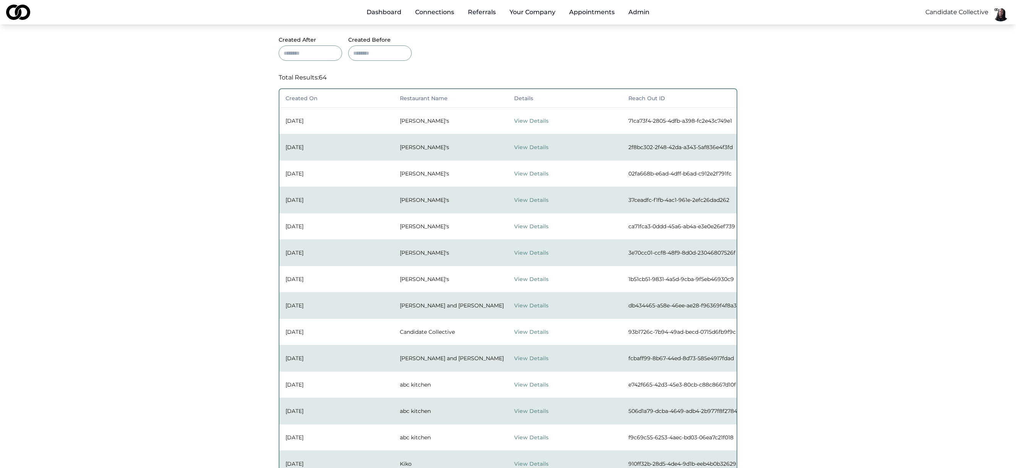
click at [546, 148] on button "View Details" at bounding box center [538, 147] width 48 height 14
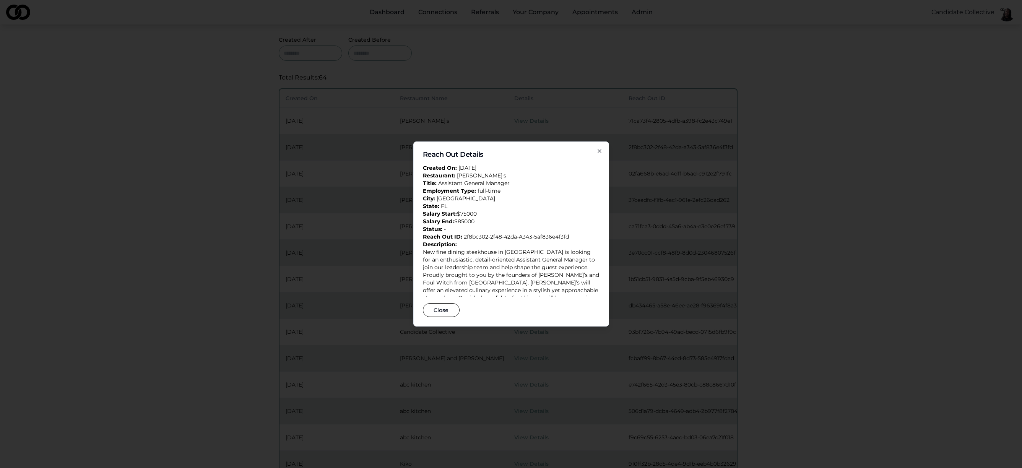
click at [600, 147] on div "Reach Out Details Created On: Sep 25, 2025 Restaurant: Roberta's Title: Assista…" at bounding box center [511, 233] width 196 height 185
click at [601, 150] on icon "button" at bounding box center [599, 151] width 6 height 6
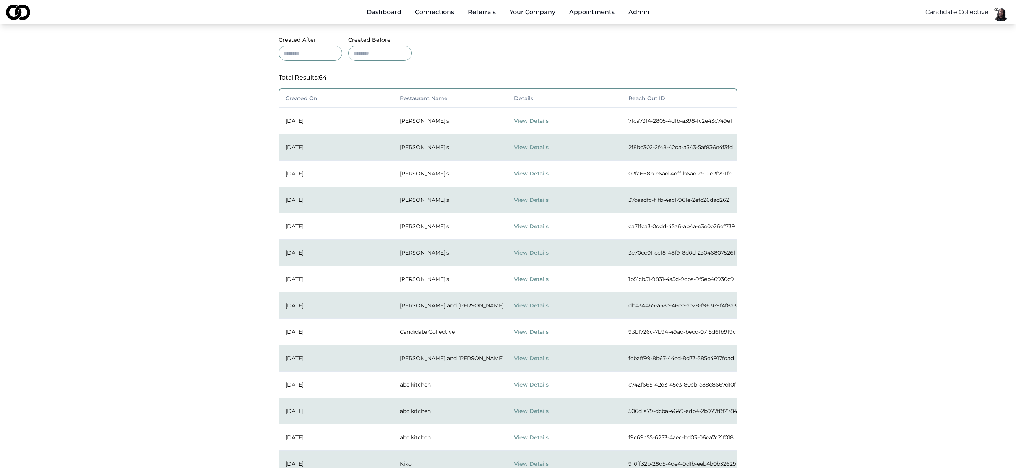
click at [540, 123] on button "View Details" at bounding box center [538, 121] width 48 height 14
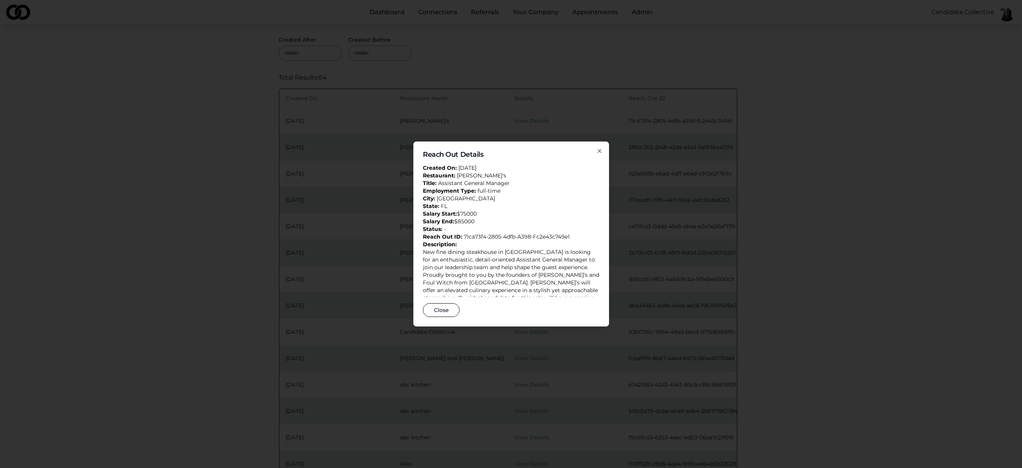
click at [600, 151] on icon "button" at bounding box center [599, 151] width 6 height 6
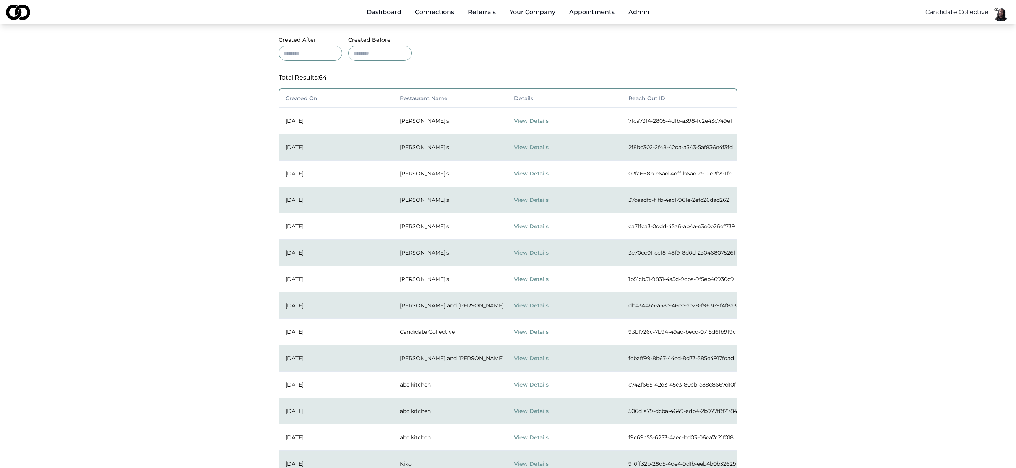
click at [537, 146] on button "View Details" at bounding box center [538, 147] width 48 height 14
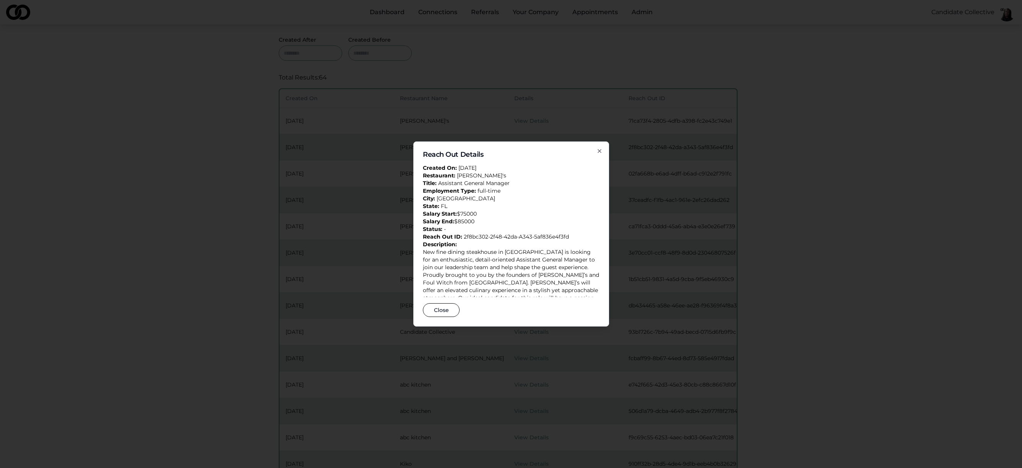
click at [599, 150] on icon "button" at bounding box center [599, 150] width 3 height 3
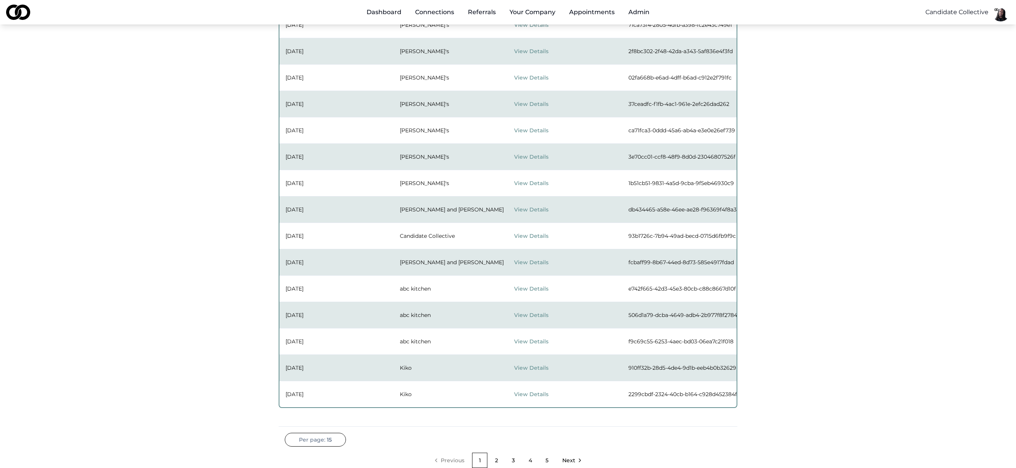
scroll to position [195, 0]
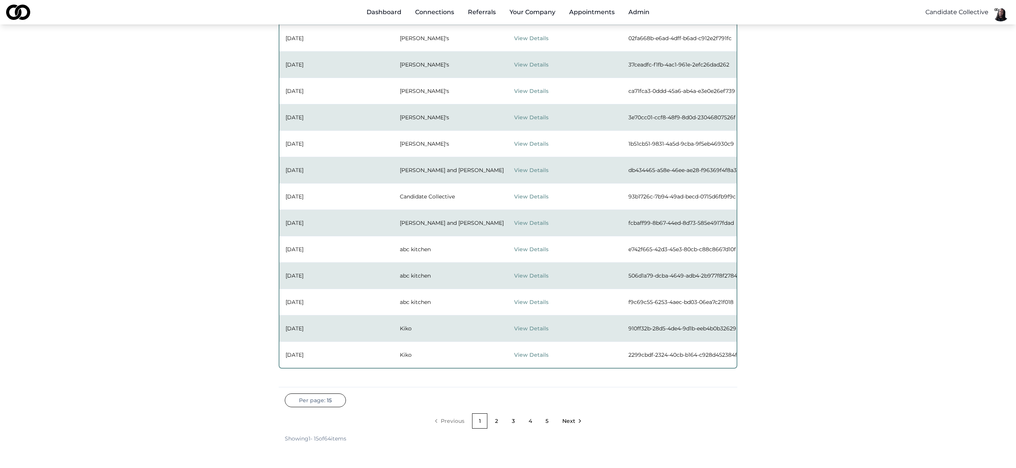
click at [540, 245] on button "View Details" at bounding box center [538, 249] width 48 height 14
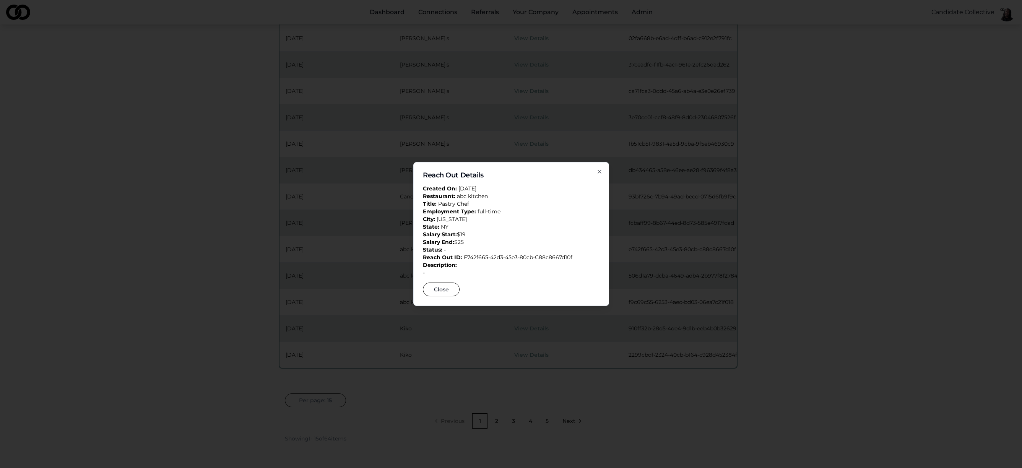
click at [601, 170] on icon "button" at bounding box center [599, 172] width 6 height 6
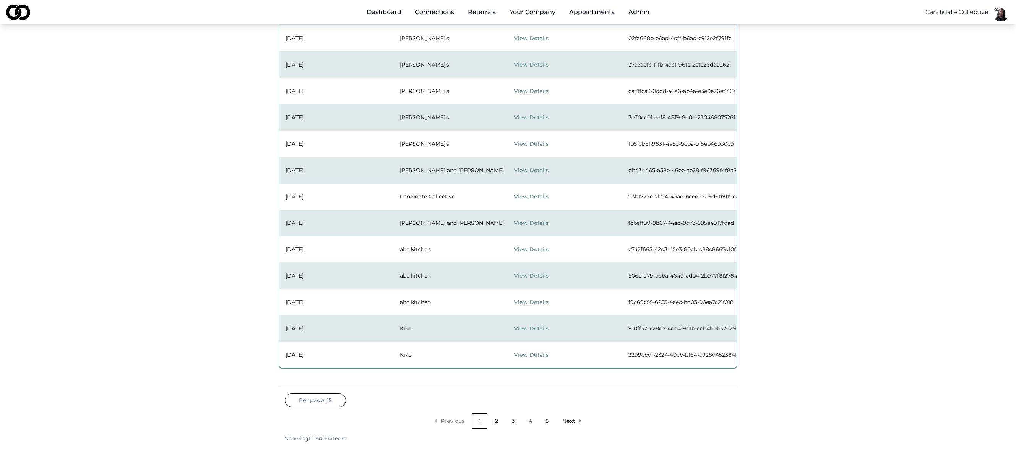
click at [525, 300] on button "View Details" at bounding box center [538, 302] width 48 height 14
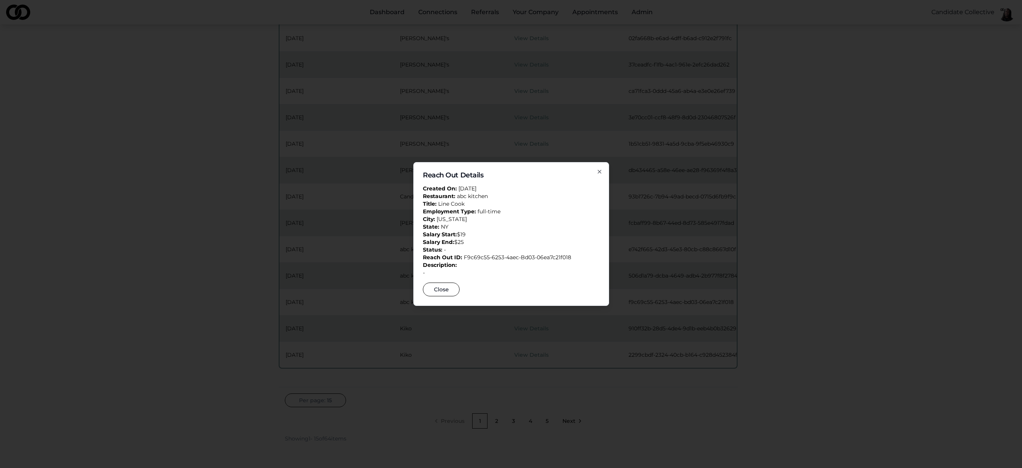
click at [599, 171] on icon "button" at bounding box center [599, 171] width 3 height 3
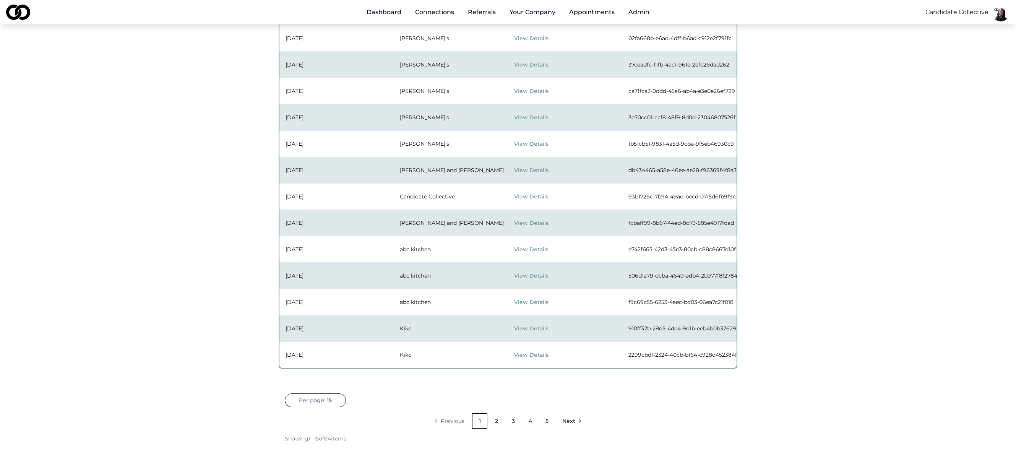
click at [535, 255] on td "View Details" at bounding box center [565, 249] width 114 height 26
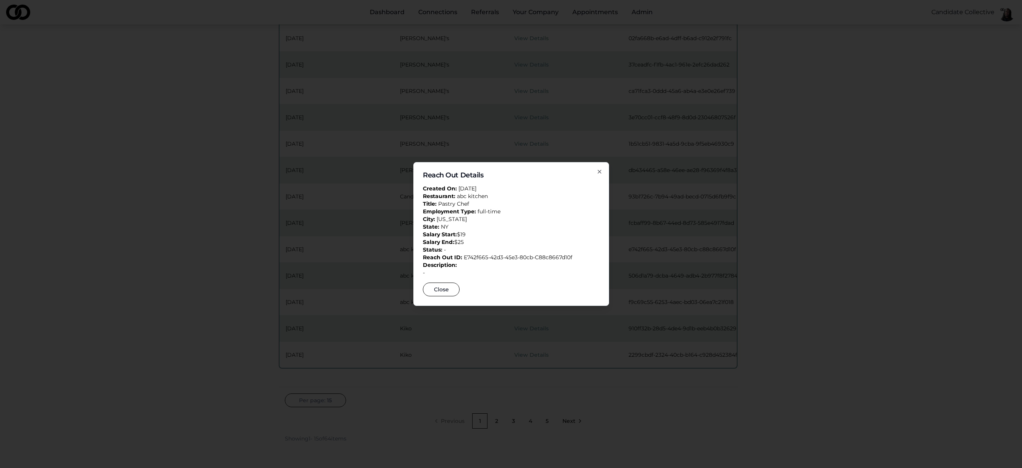
click at [537, 248] on p "Status: -" at bounding box center [511, 250] width 177 height 8
click at [599, 171] on icon "button" at bounding box center [599, 172] width 6 height 6
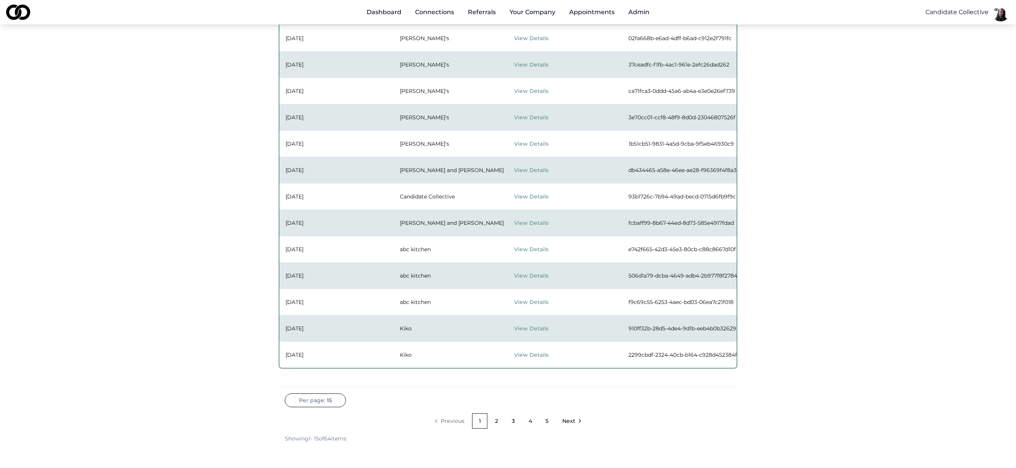
click at [539, 272] on button "View Details" at bounding box center [538, 276] width 48 height 14
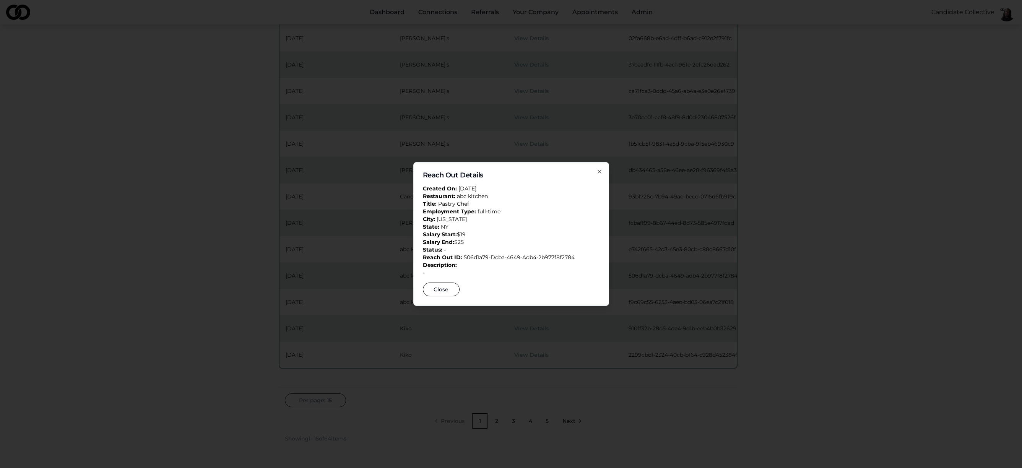
click at [599, 172] on icon "button" at bounding box center [599, 172] width 6 height 6
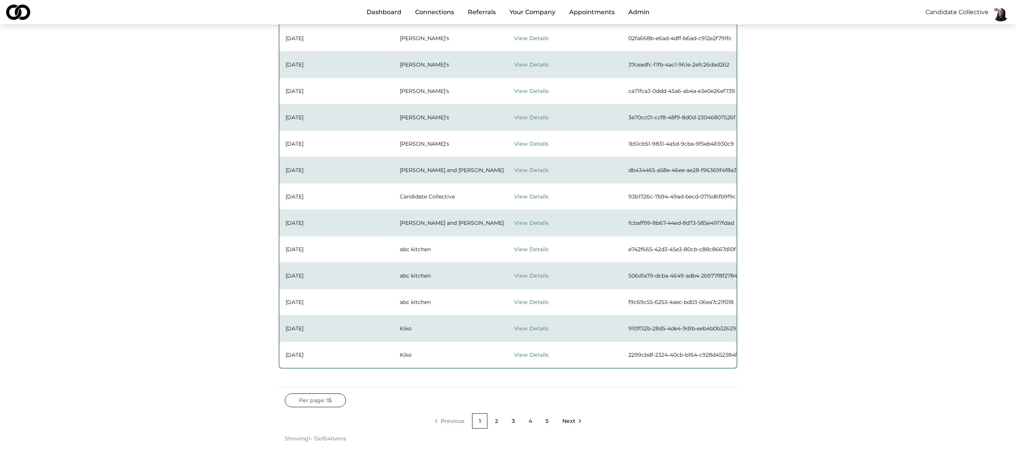
click at [534, 250] on button "View Details" at bounding box center [538, 249] width 48 height 14
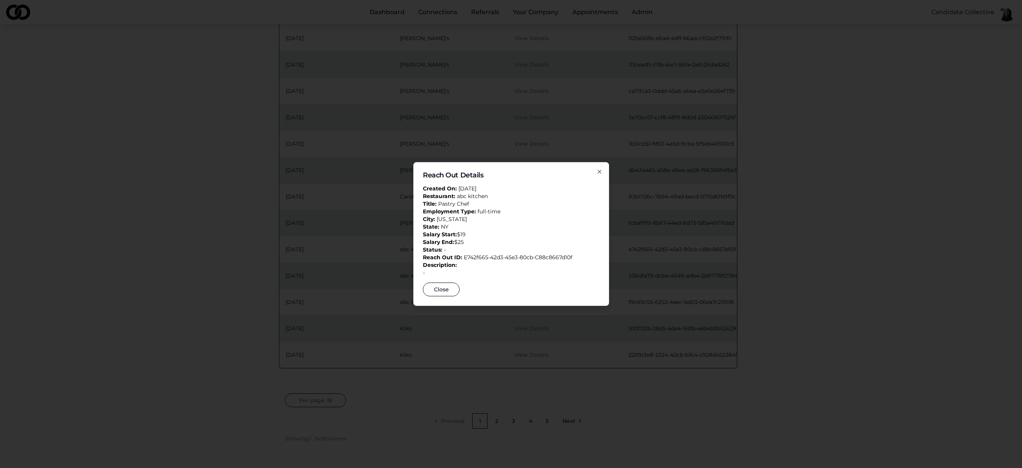
click at [603, 171] on div "Reach Out Details Created On: Aug 5, 2025 Restaurant: abc kitchen Title: Pastry…" at bounding box center [511, 234] width 196 height 144
click at [601, 168] on div "Reach Out Details Created On: Aug 5, 2025 Restaurant: abc kitchen Title: Pastry…" at bounding box center [511, 234] width 196 height 144
click at [447, 290] on button "Close" at bounding box center [441, 290] width 37 height 14
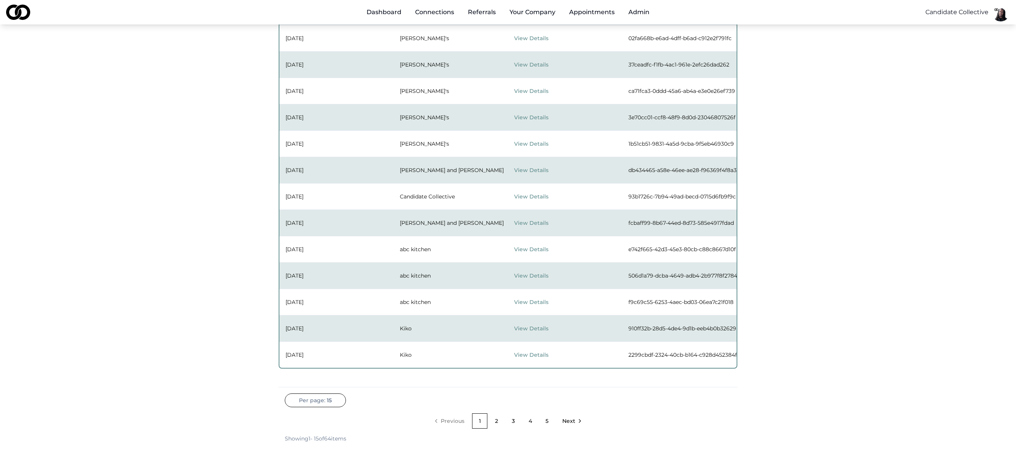
click at [529, 275] on button "View Details" at bounding box center [538, 276] width 48 height 14
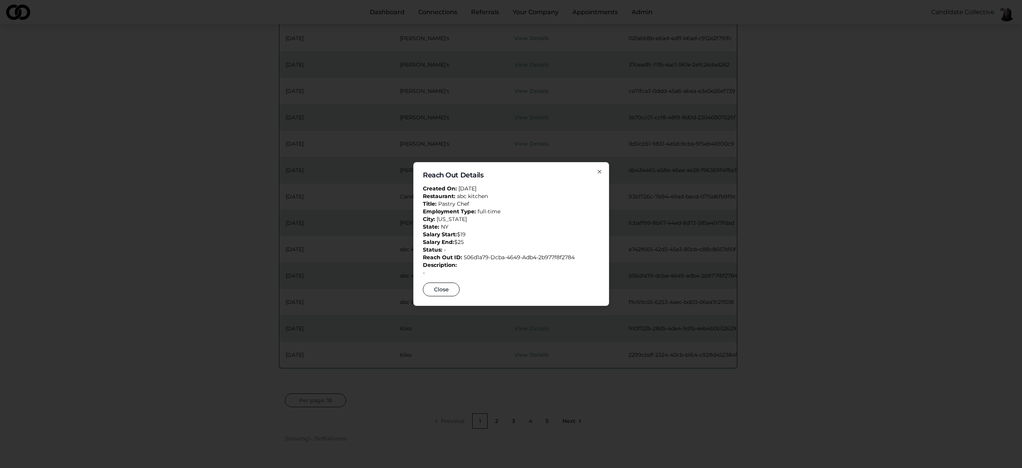
click at [445, 288] on button "Close" at bounding box center [441, 290] width 37 height 14
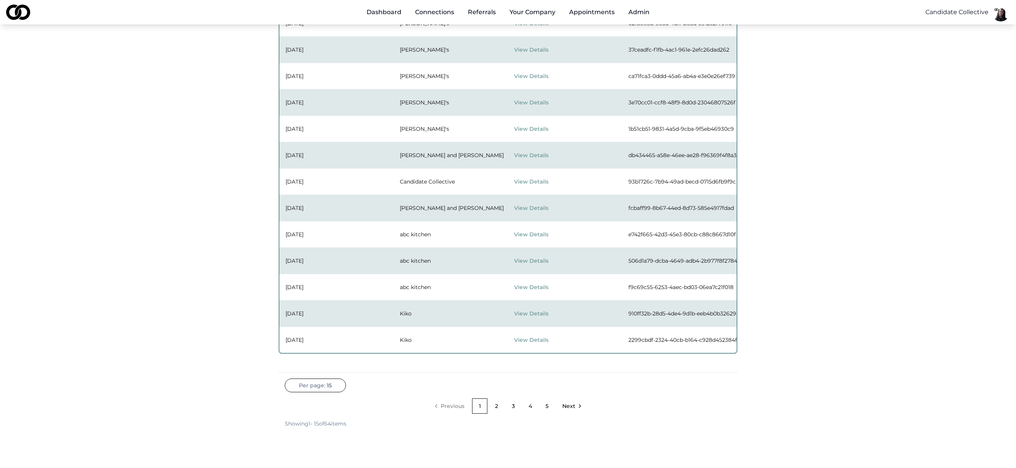
scroll to position [211, 0]
click at [522, 314] on button "View Details" at bounding box center [538, 312] width 48 height 14
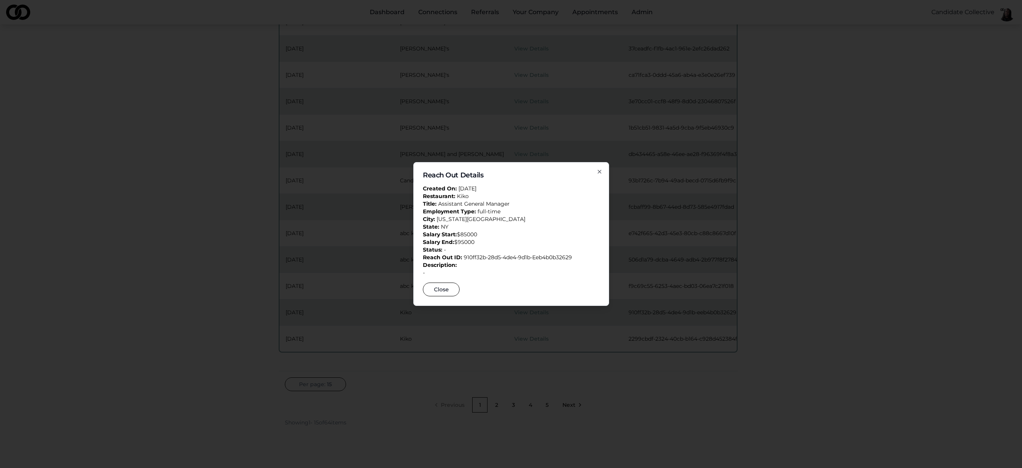
click at [440, 292] on button "Close" at bounding box center [441, 290] width 37 height 14
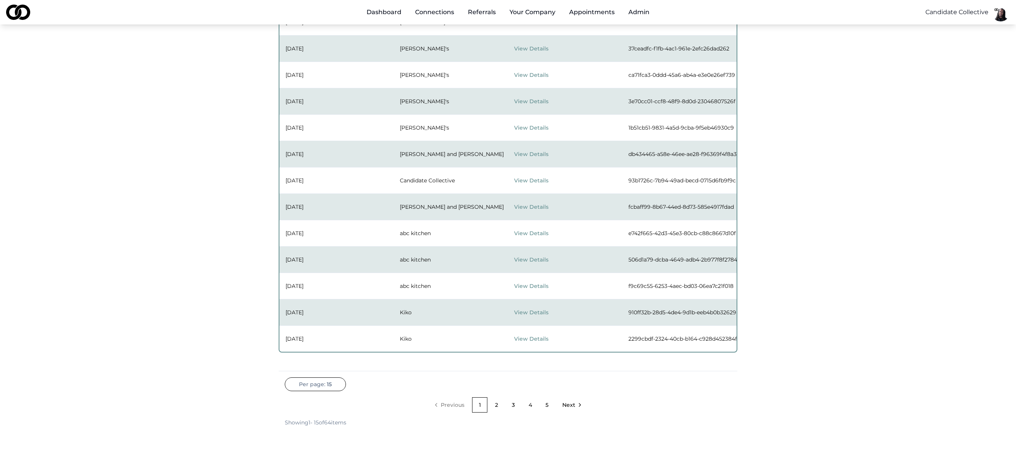
click at [533, 340] on button "View Details" at bounding box center [538, 339] width 48 height 14
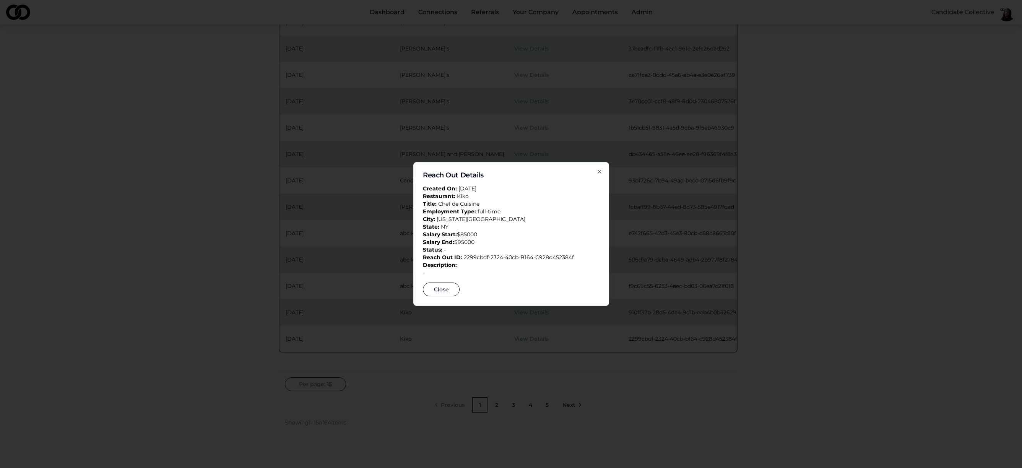
click at [440, 291] on button "Close" at bounding box center [441, 290] width 37 height 14
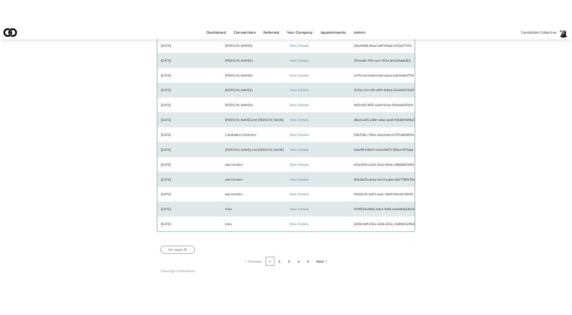
scroll to position [161, 0]
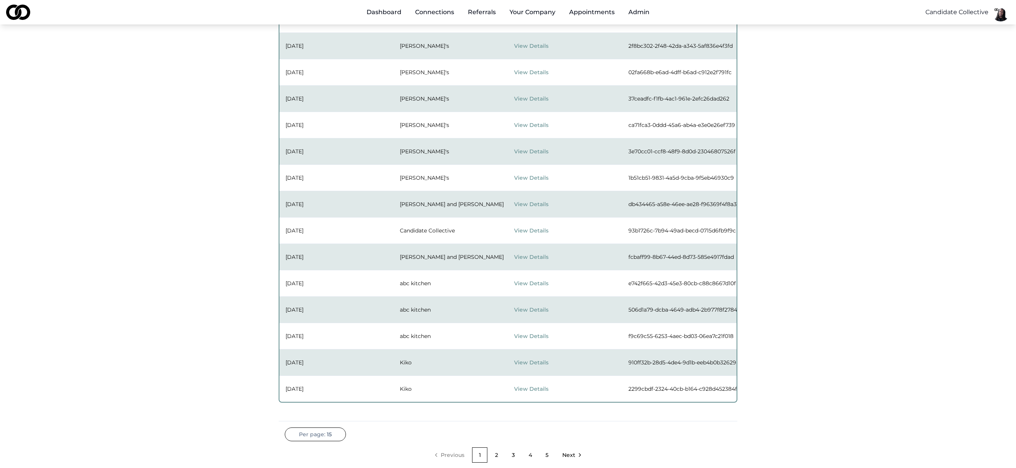
click at [525, 233] on button "View Details" at bounding box center [538, 231] width 48 height 14
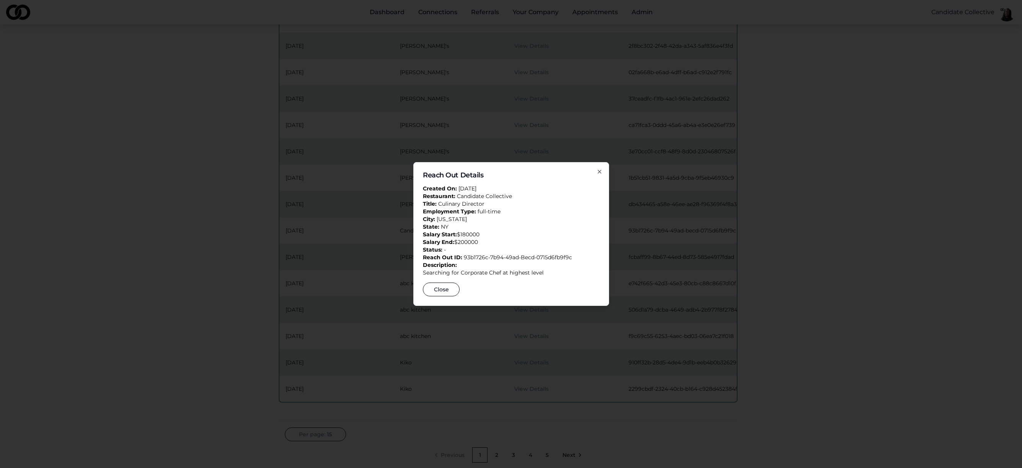
click at [523, 255] on span "93b1726c-7b94-49ad-becd-0715d6fb9f9c" at bounding box center [518, 257] width 108 height 7
drag, startPoint x: 463, startPoint y: 257, endPoint x: 572, endPoint y: 255, distance: 109.0
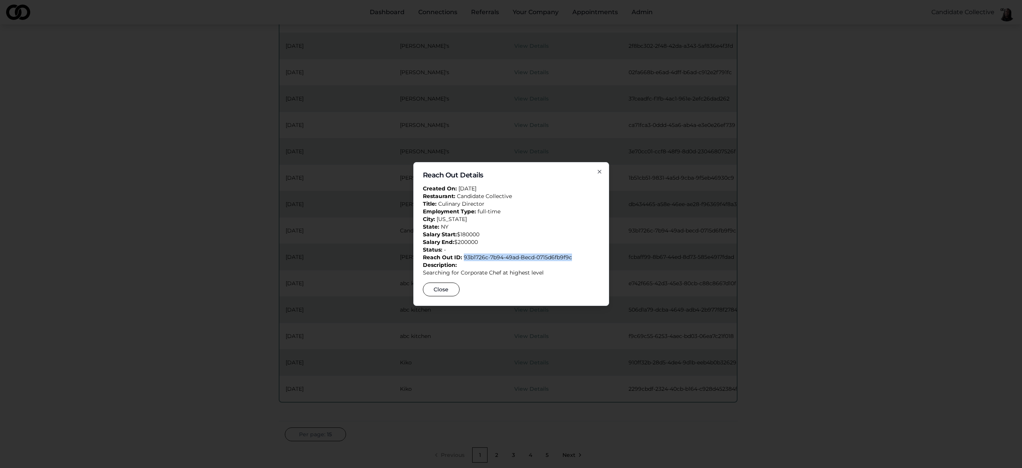
click at [572, 255] on p "Reach Out ID: 93b1726c-7b94-49ad-becd-0715d6fb9f9c" at bounding box center [511, 257] width 177 height 8
copy span "93b1726c-7b94-49ad-becd-0715d6fb9f9c"
click at [447, 286] on button "Close" at bounding box center [441, 290] width 37 height 14
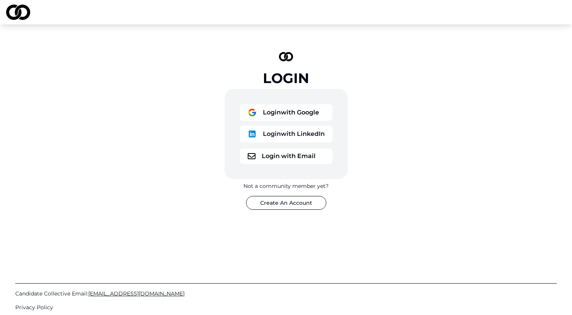
click at [289, 111] on button "Login with Google" at bounding box center [286, 112] width 93 height 17
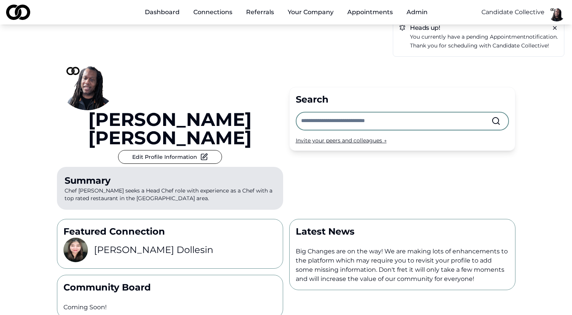
click at [453, 45] on p "Thank you for scheduling with Candidate Collective!" at bounding box center [484, 45] width 148 height 9
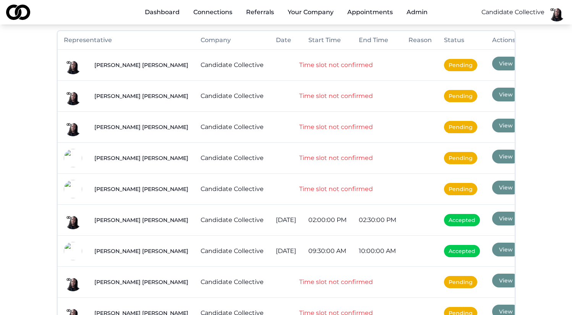
scroll to position [68, 0]
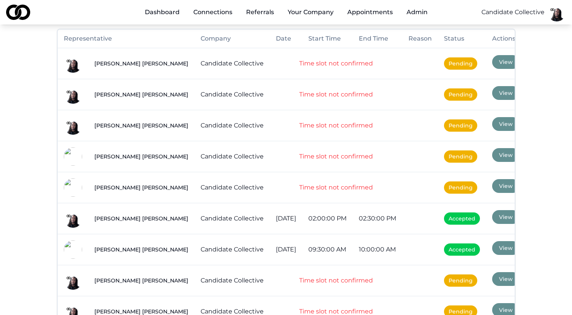
click at [500, 217] on button "View" at bounding box center [506, 217] width 28 height 14
